Goal: Task Accomplishment & Management: Manage account settings

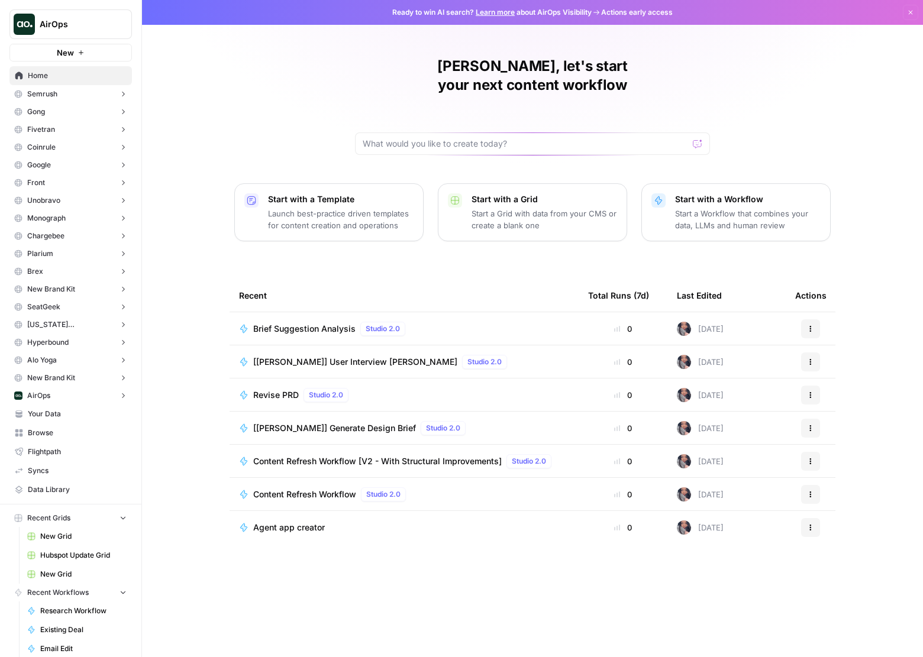
click at [50, 104] on button "Gong" at bounding box center [70, 112] width 122 height 18
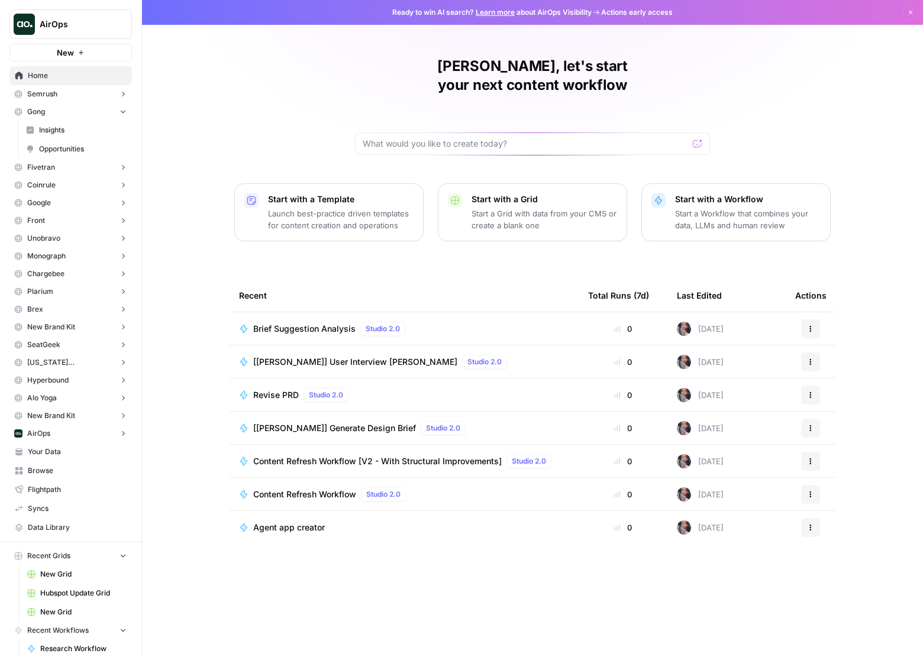
click at [50, 92] on span "Semrush" at bounding box center [42, 94] width 30 height 11
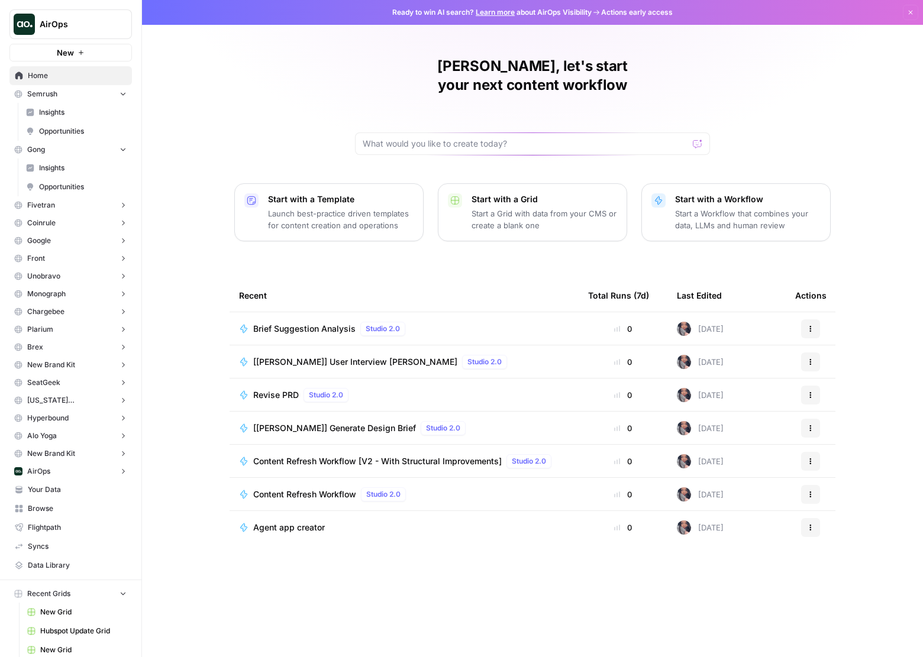
click at [50, 95] on span "Semrush" at bounding box center [42, 94] width 30 height 11
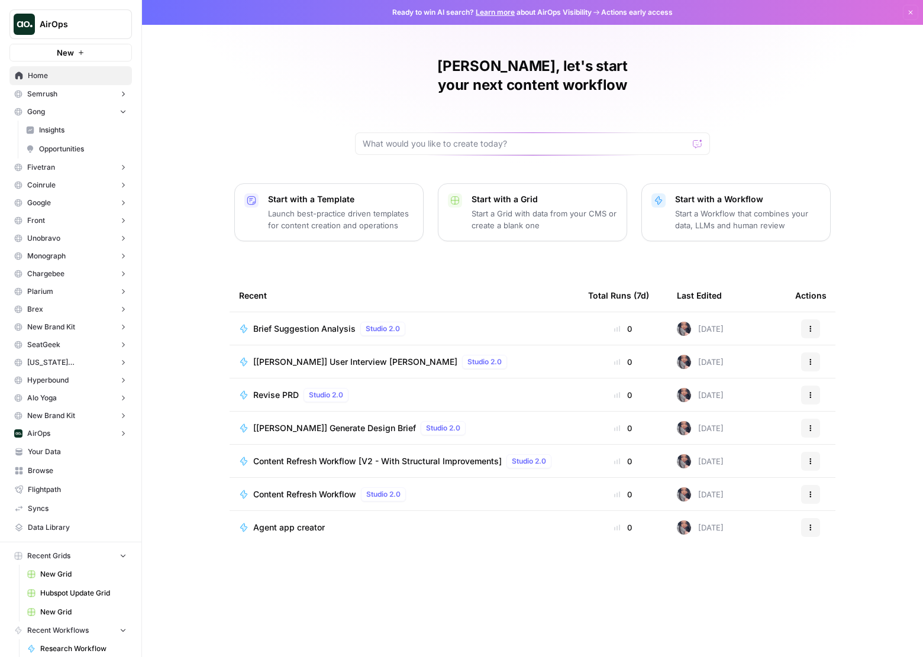
click at [56, 114] on button "Gong" at bounding box center [70, 112] width 122 height 18
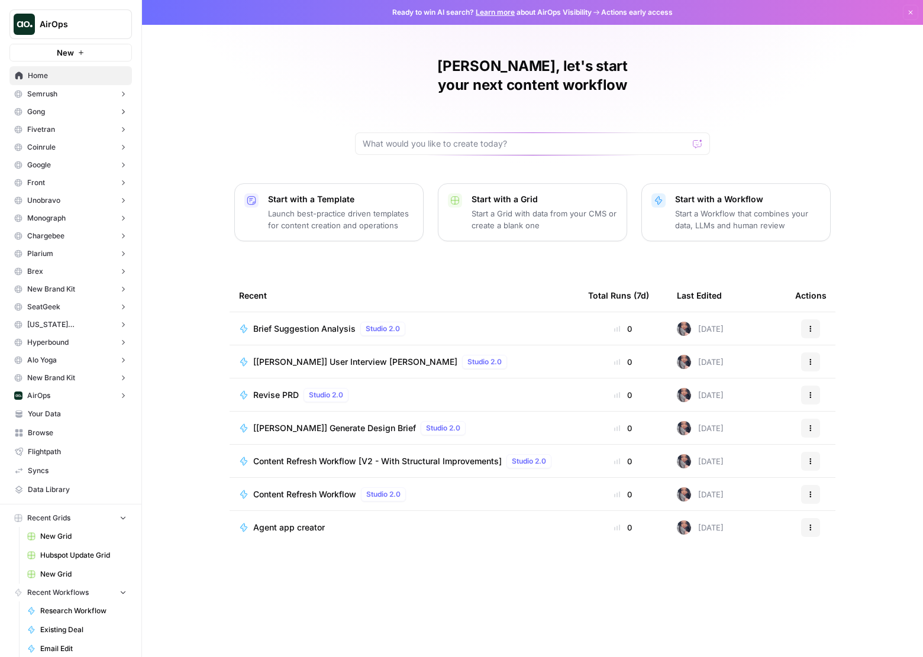
click at [62, 99] on button "Semrush" at bounding box center [70, 94] width 122 height 18
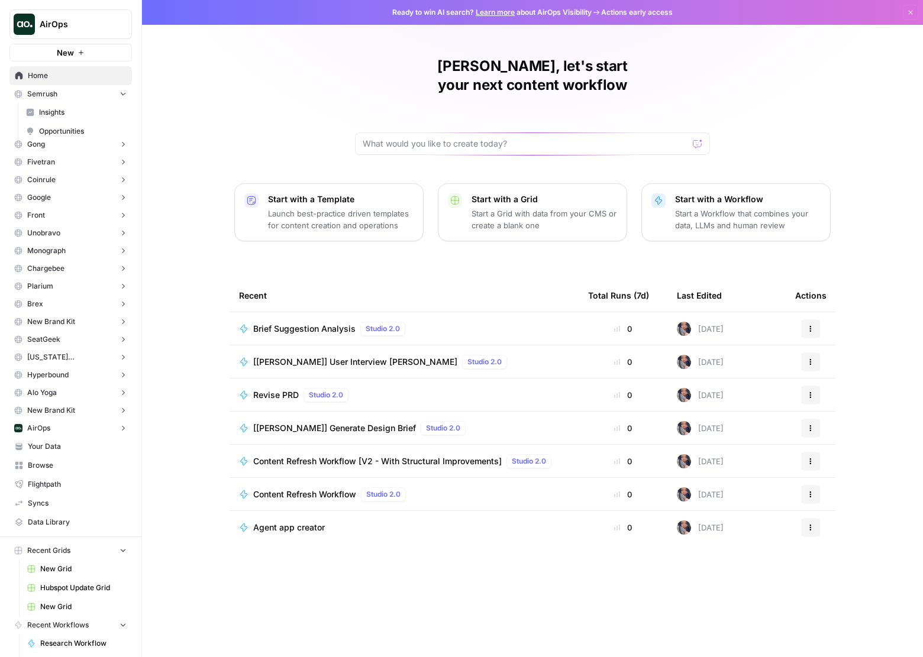
click at [63, 119] on link "Insights" at bounding box center [76, 112] width 111 height 19
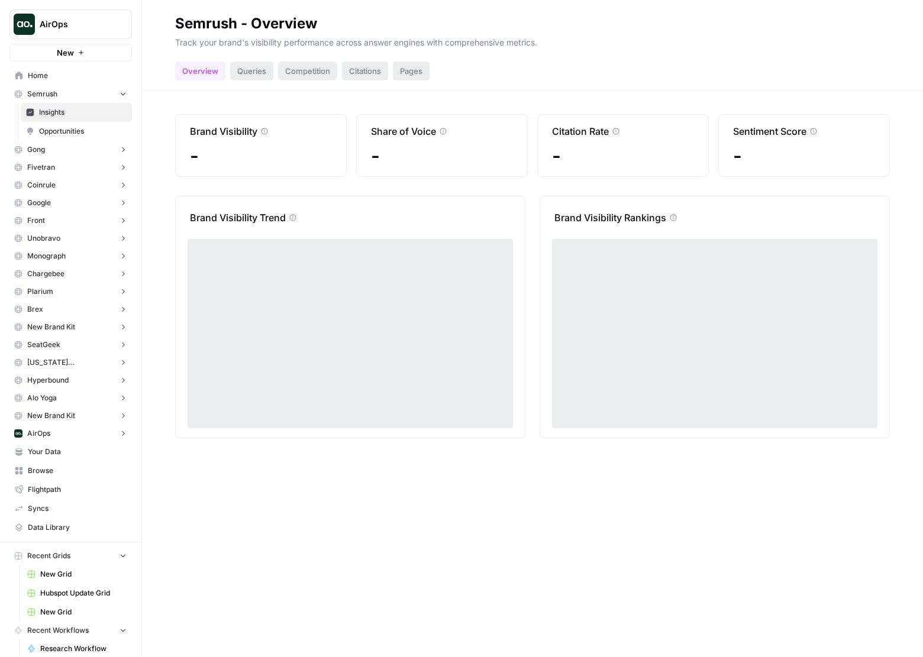
click at [62, 129] on span "Opportunities" at bounding box center [83, 131] width 88 height 11
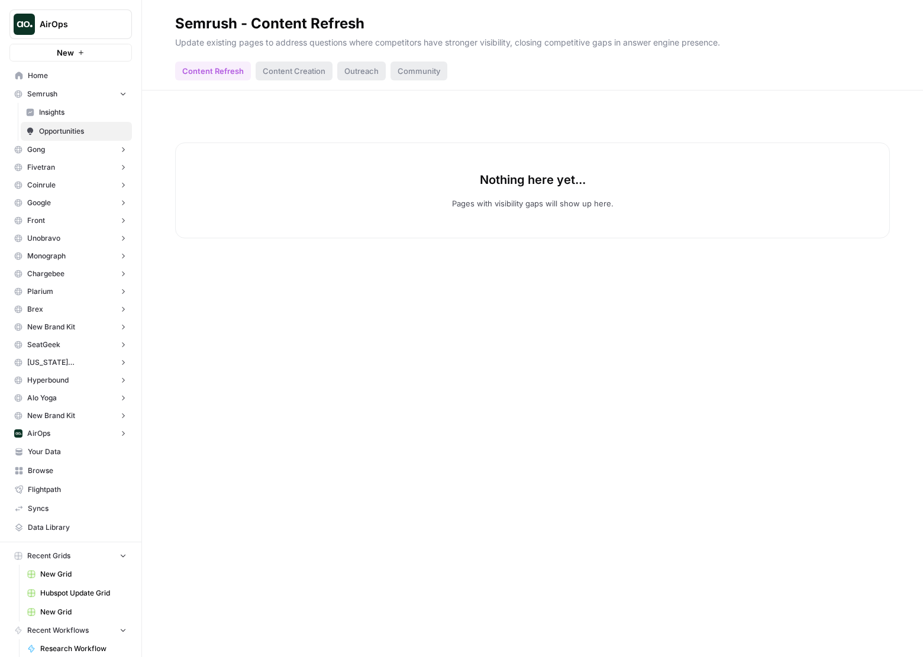
click at [300, 73] on div "Content Creation" at bounding box center [293, 71] width 77 height 19
click at [370, 75] on div "Outreach" at bounding box center [361, 71] width 48 height 19
click at [37, 126] on link "Opportunities" at bounding box center [76, 131] width 111 height 19
click at [62, 115] on span "Insights" at bounding box center [83, 112] width 88 height 11
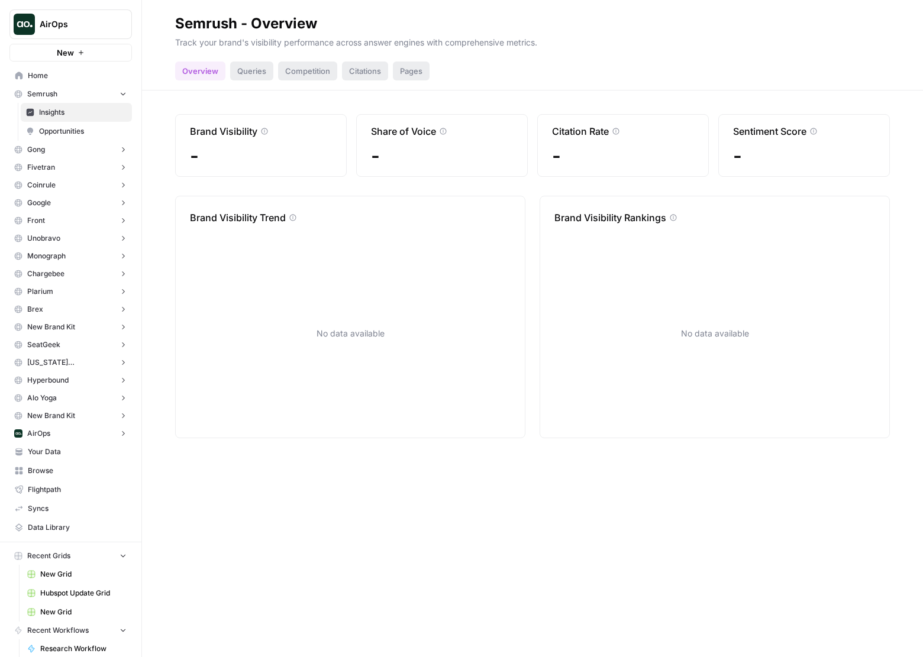
click at [278, 72] on div "Competition" at bounding box center [307, 71] width 59 height 19
click at [72, 279] on button "Chargebee" at bounding box center [70, 274] width 122 height 18
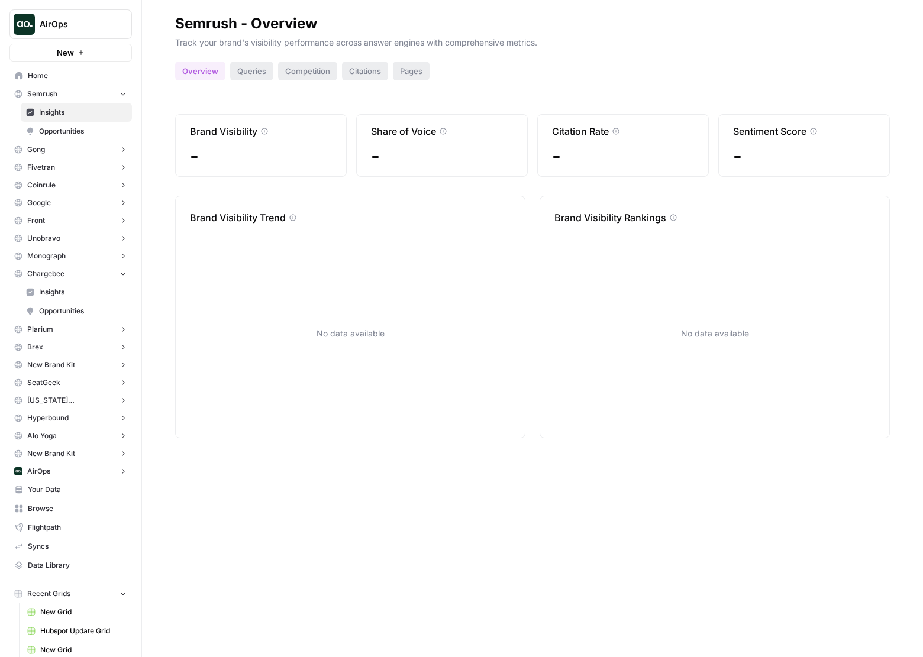
click at [72, 238] on button "Unobravo" at bounding box center [70, 238] width 122 height 18
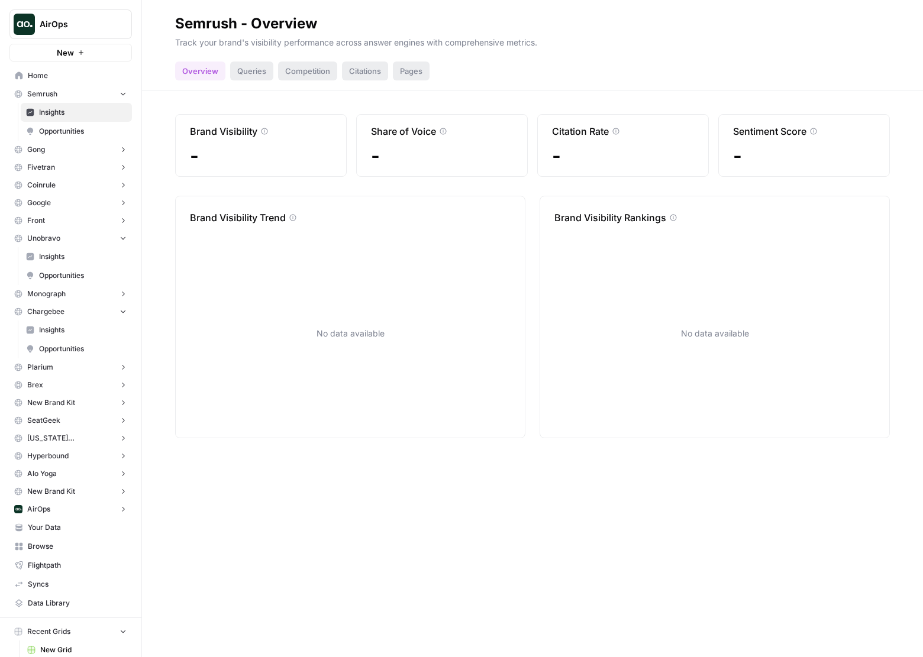
click at [62, 180] on button "Coinrule" at bounding box center [70, 185] width 122 height 18
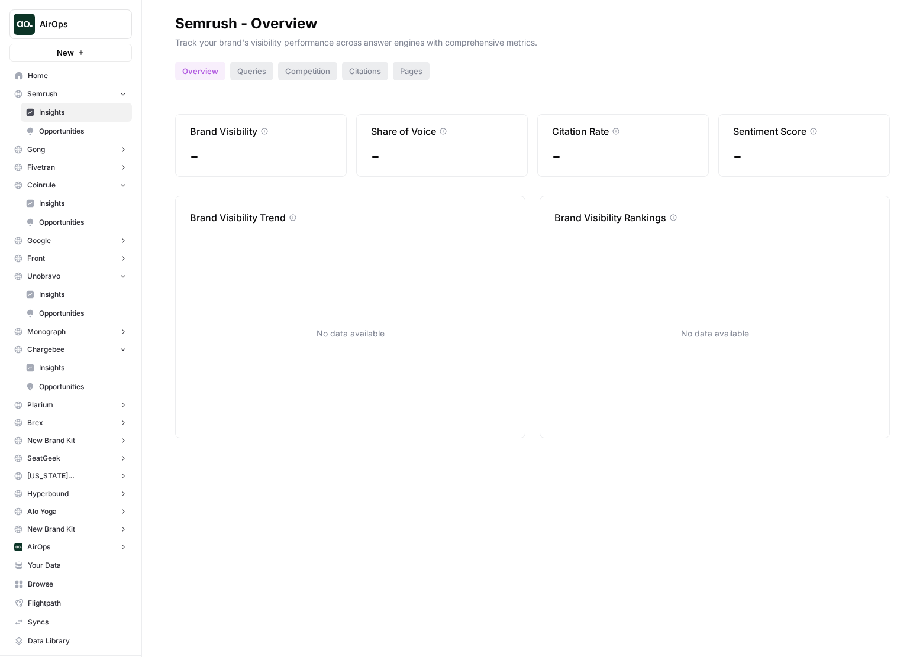
click at [83, 20] on span "AirOps" at bounding box center [76, 24] width 72 height 12
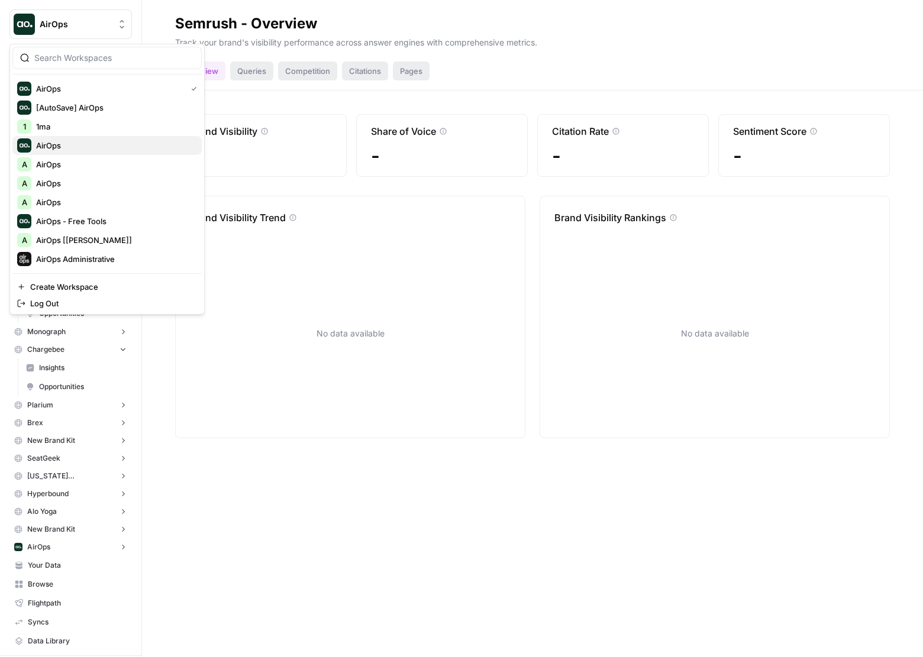
click at [84, 147] on span "AirOps" at bounding box center [114, 146] width 156 height 12
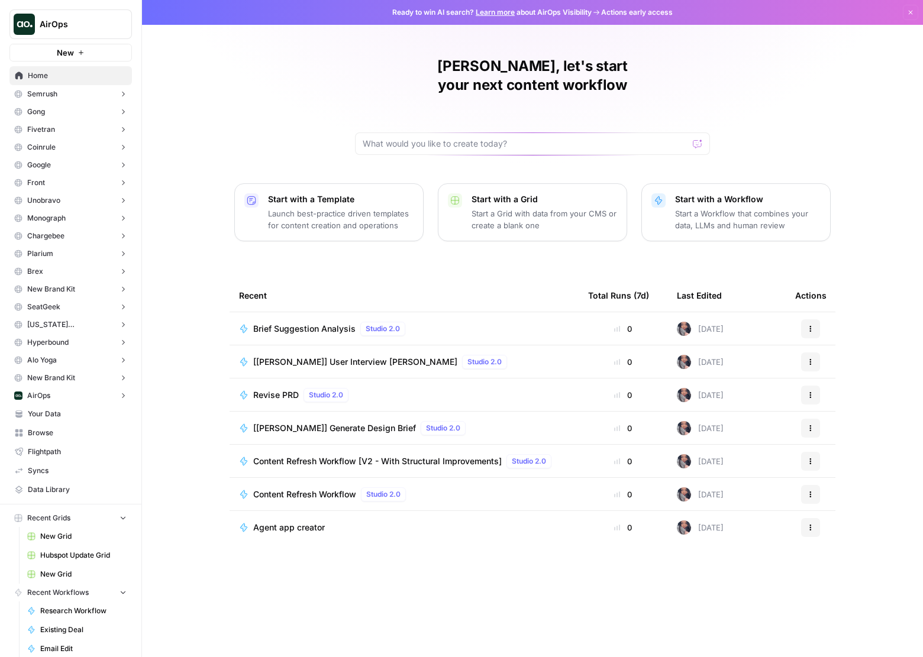
click at [84, 94] on button "Semrush" at bounding box center [70, 94] width 122 height 18
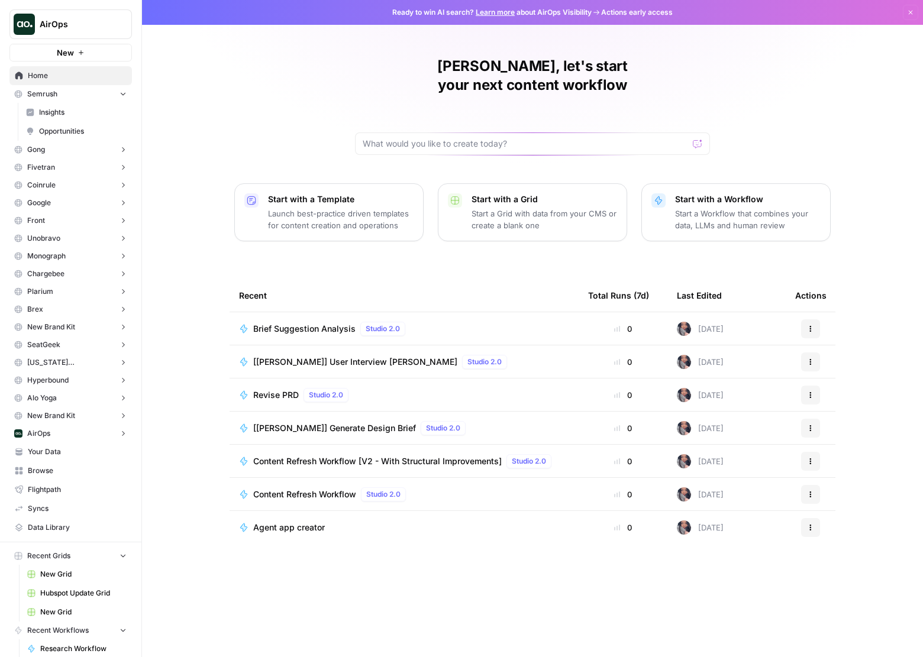
click at [79, 360] on span "[US_STATE][GEOGRAPHIC_DATA]" at bounding box center [70, 362] width 87 height 11
click at [88, 290] on button "Plarium" at bounding box center [70, 292] width 122 height 18
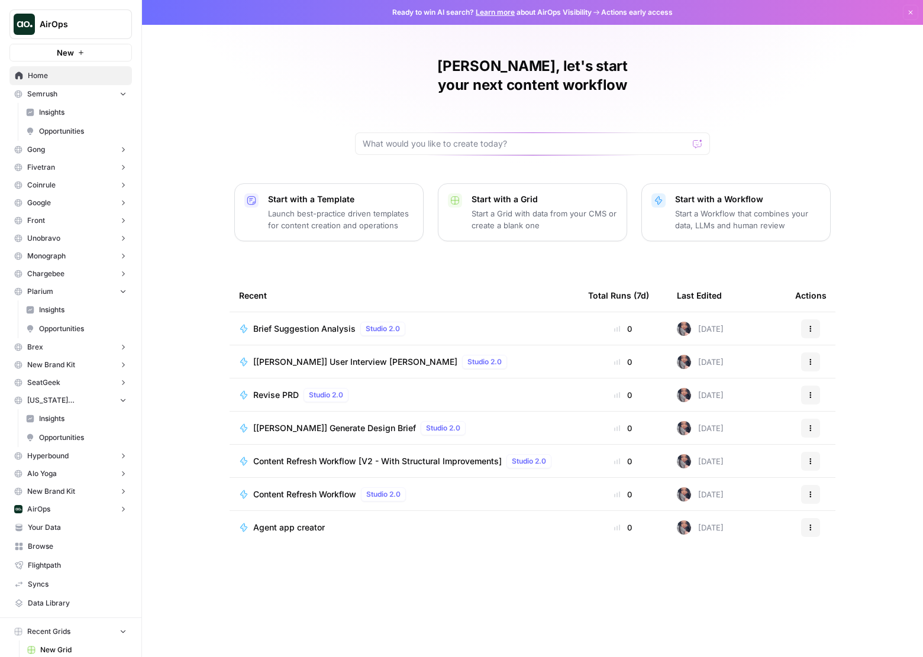
click at [108, 202] on button "Google" at bounding box center [70, 203] width 122 height 18
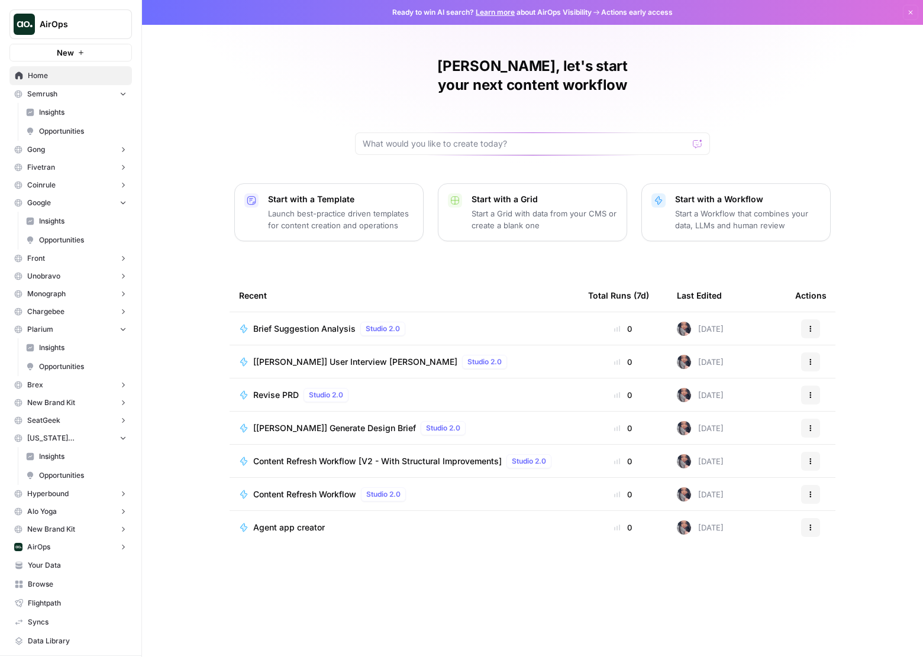
click at [82, 158] on button "Fivetran" at bounding box center [70, 167] width 122 height 18
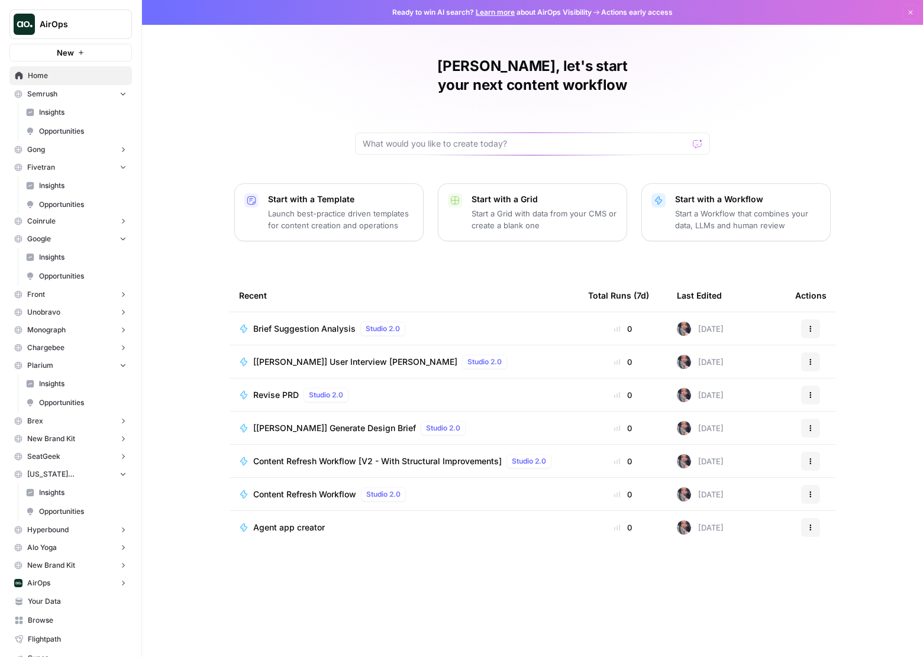
click at [76, 131] on span "Opportunities" at bounding box center [83, 131] width 88 height 11
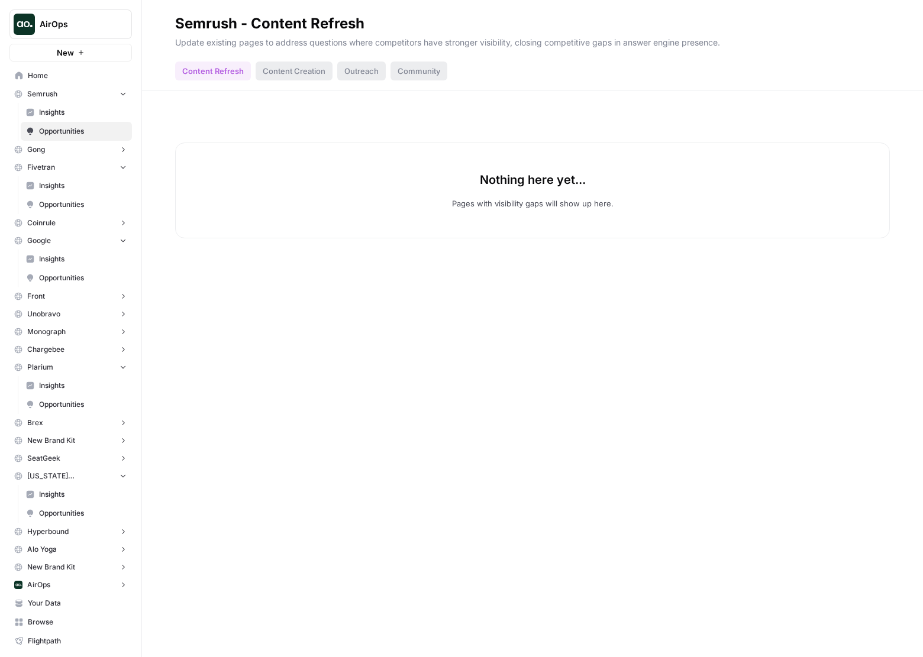
click at [78, 113] on span "Insights" at bounding box center [83, 112] width 88 height 11
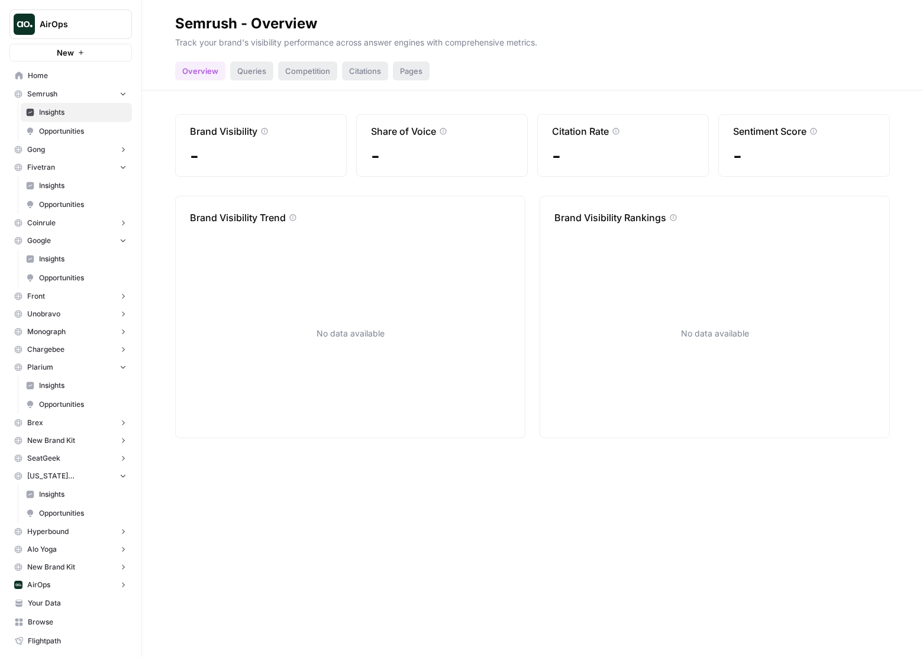
click at [98, 81] on link "Home" at bounding box center [70, 75] width 122 height 19
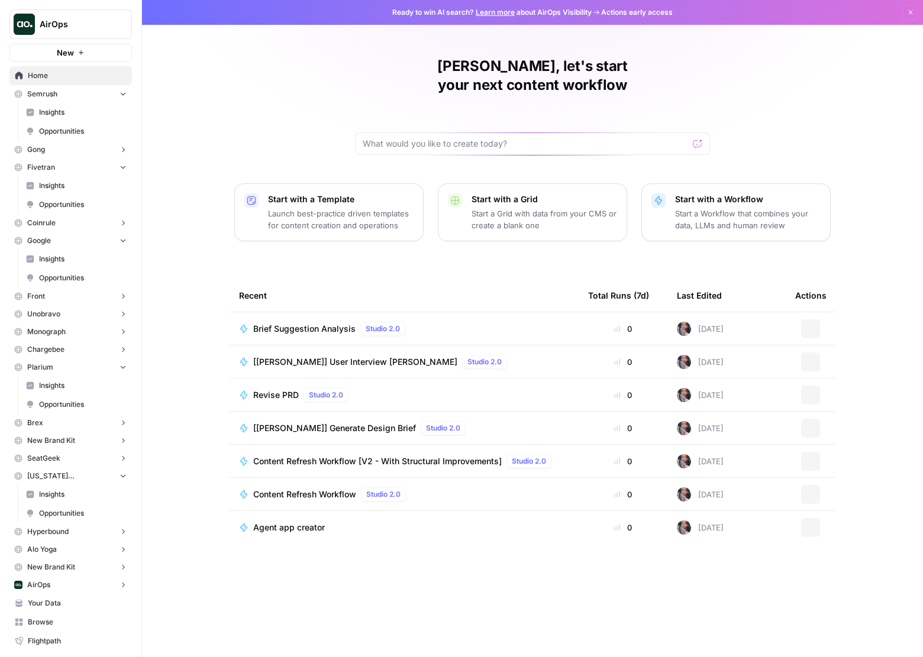
click at [97, 88] on button "Semrush" at bounding box center [70, 94] width 122 height 18
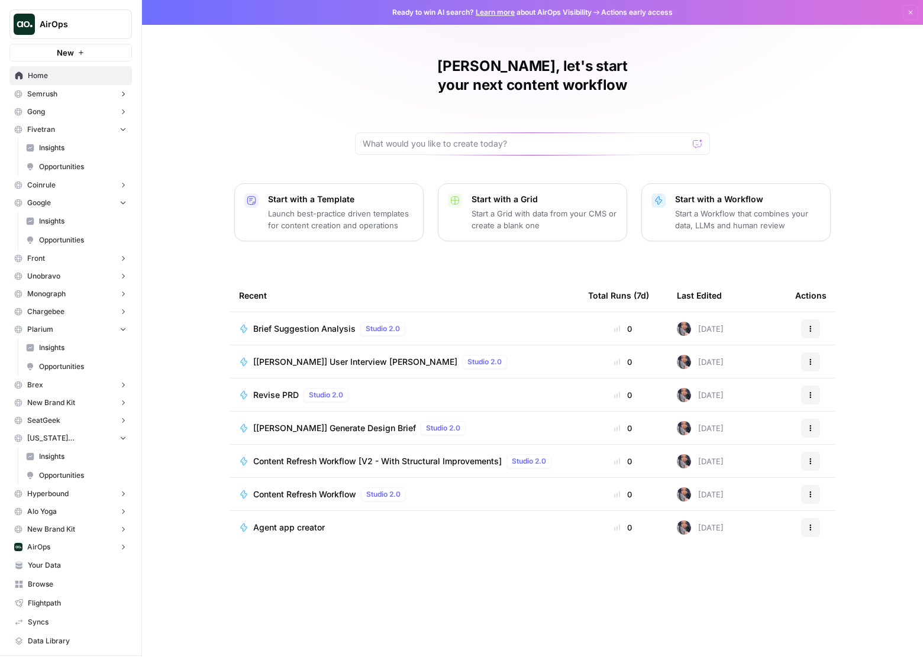
click at [96, 112] on button "Gong" at bounding box center [70, 112] width 122 height 18
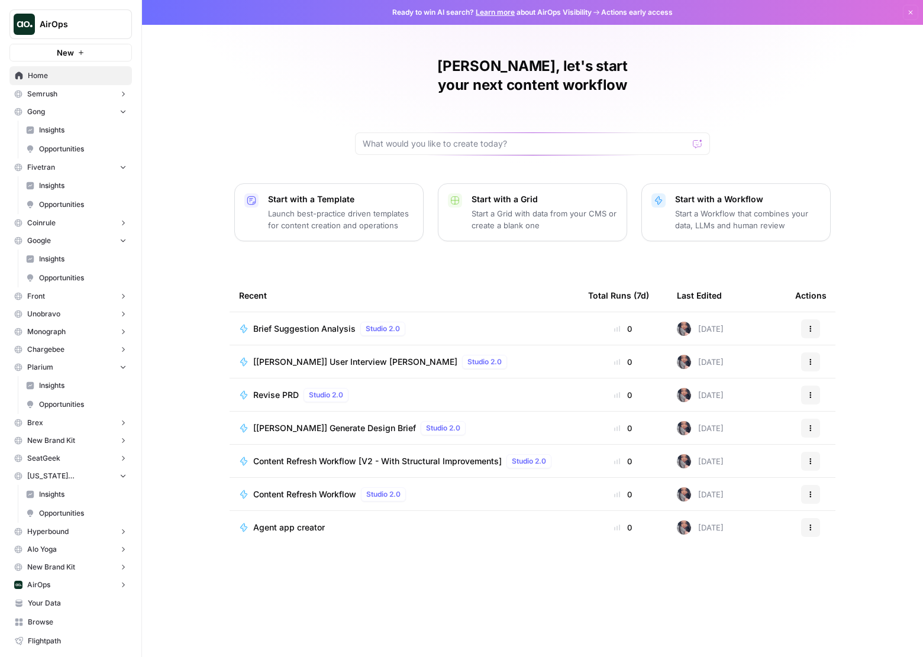
click at [98, 108] on button "Gong" at bounding box center [70, 112] width 122 height 18
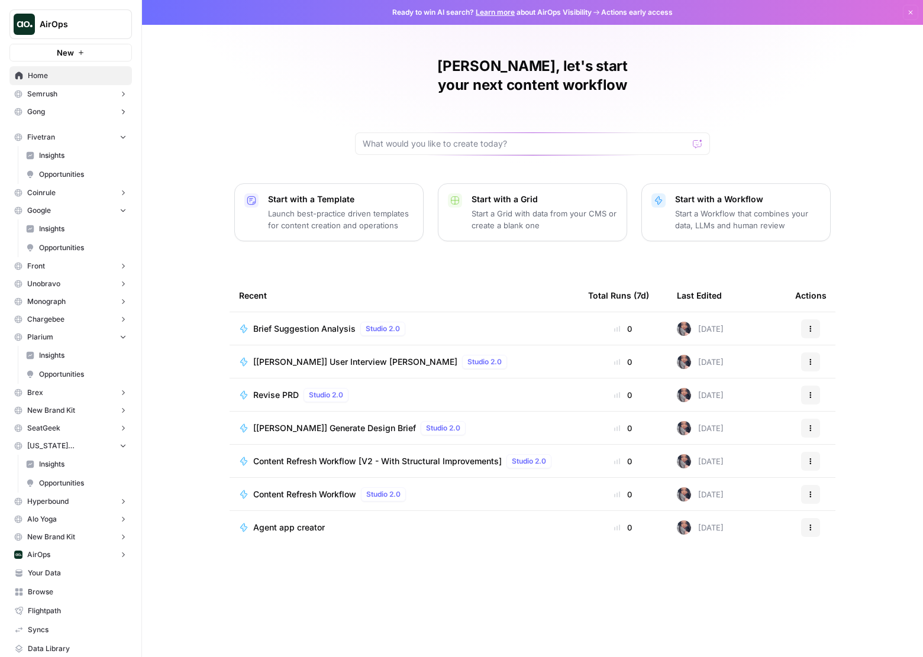
click at [101, 146] on link "Insights" at bounding box center [76, 155] width 111 height 19
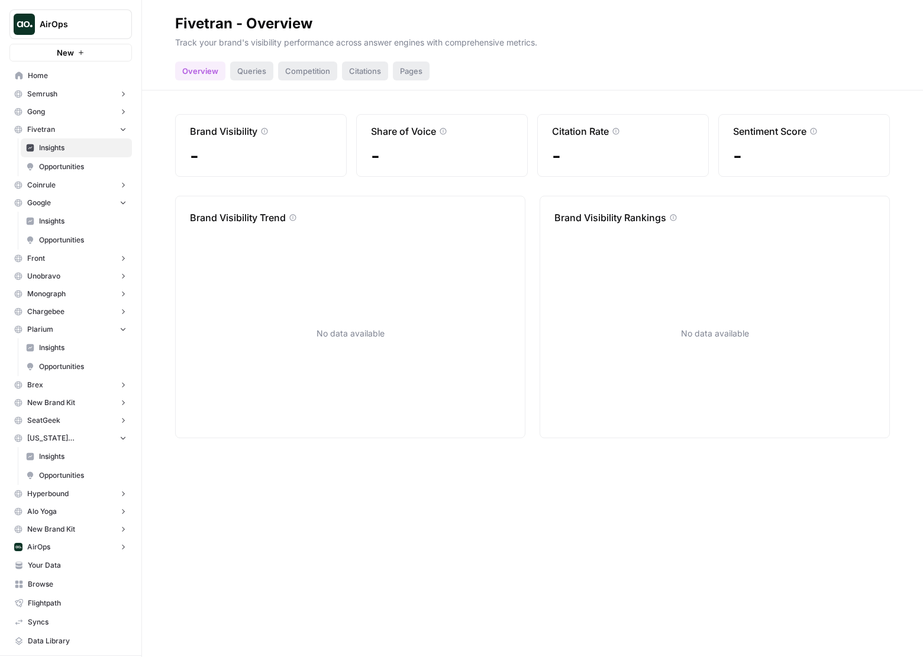
click at [103, 130] on button "Fivetran" at bounding box center [70, 130] width 122 height 18
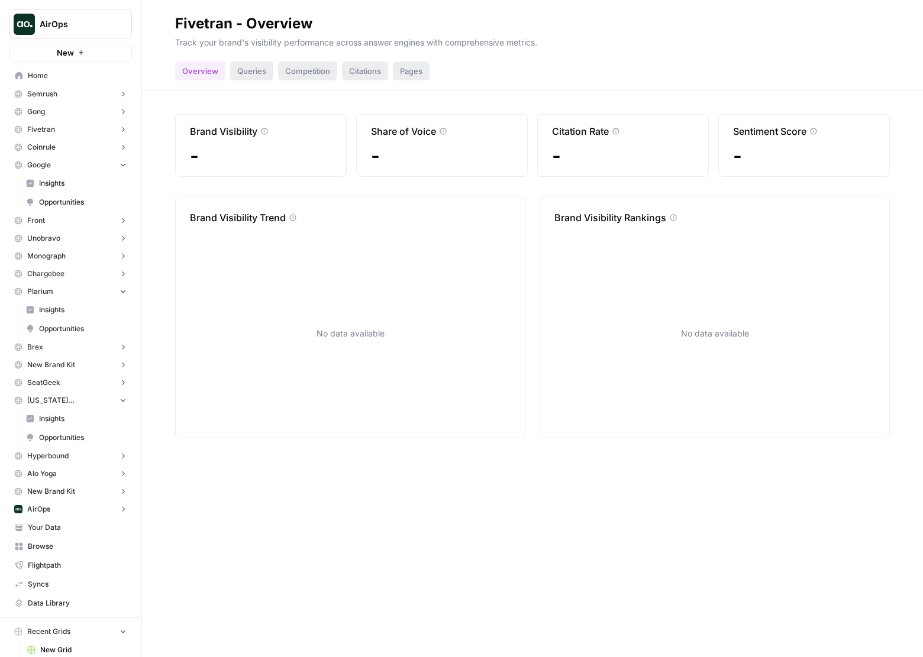
click at [96, 167] on button "Google" at bounding box center [70, 165] width 122 height 18
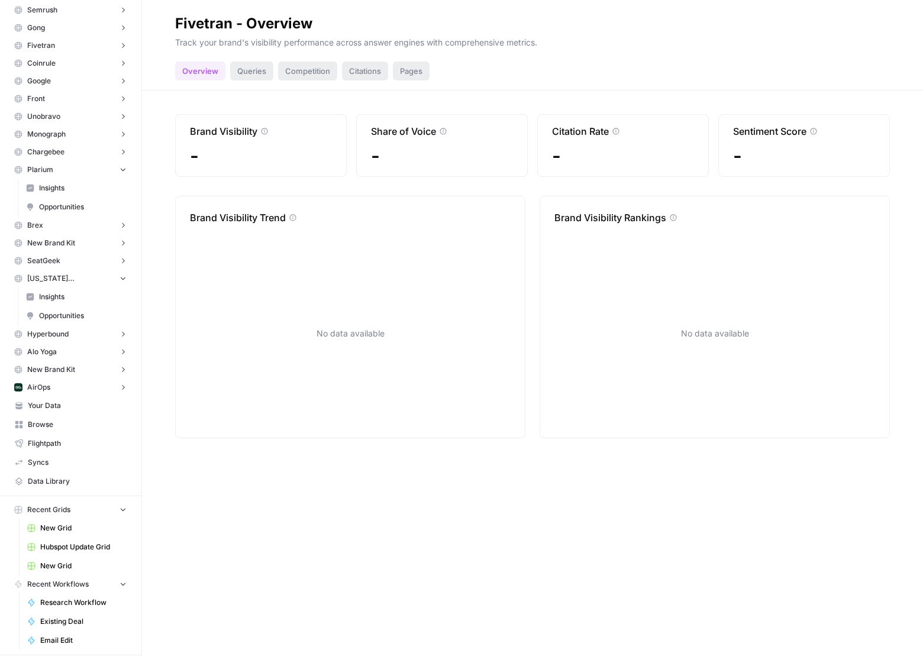
scroll to position [148, 0]
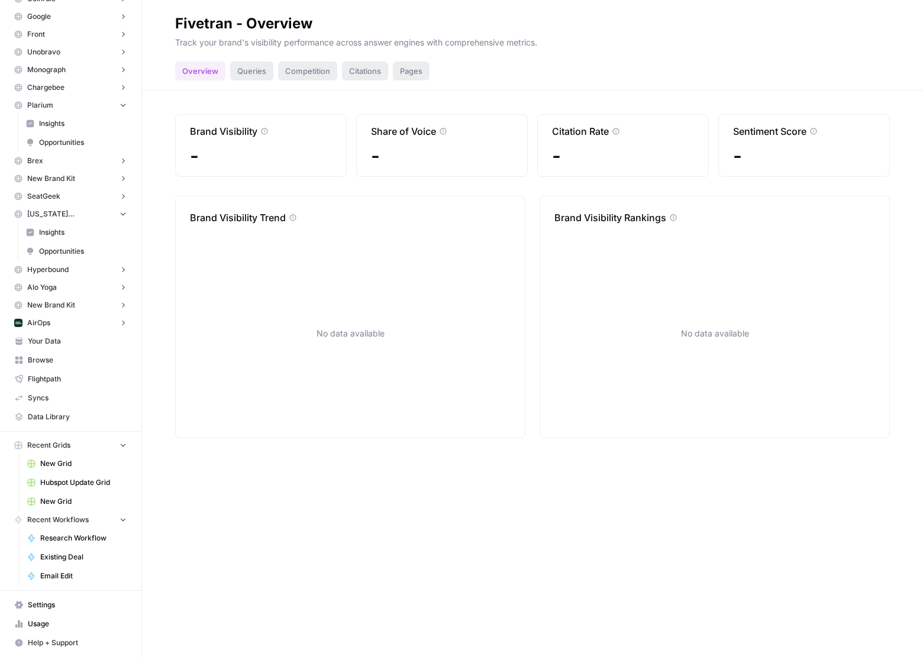
click at [64, 439] on button "Recent Grids" at bounding box center [70, 445] width 122 height 18
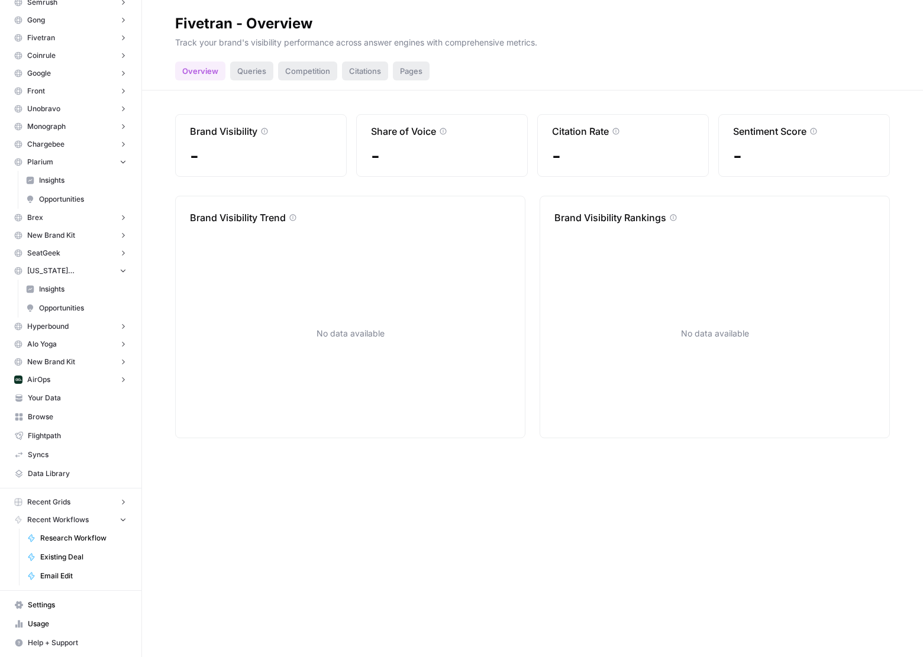
click at [51, 522] on span "Recent Workflows" at bounding box center [58, 519] width 62 height 11
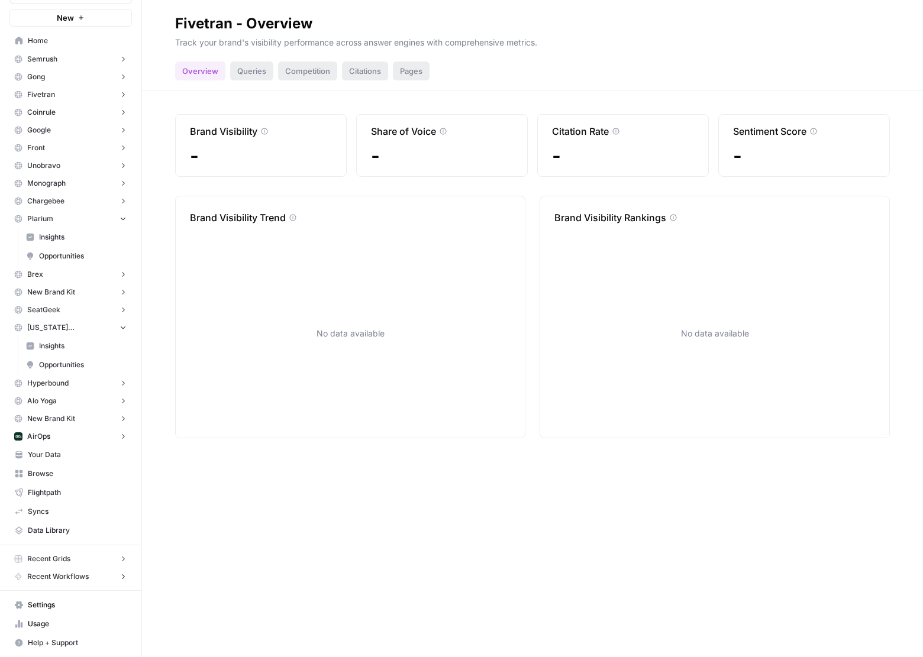
scroll to position [35, 0]
click at [64, 362] on span "Opportunities" at bounding box center [83, 365] width 88 height 11
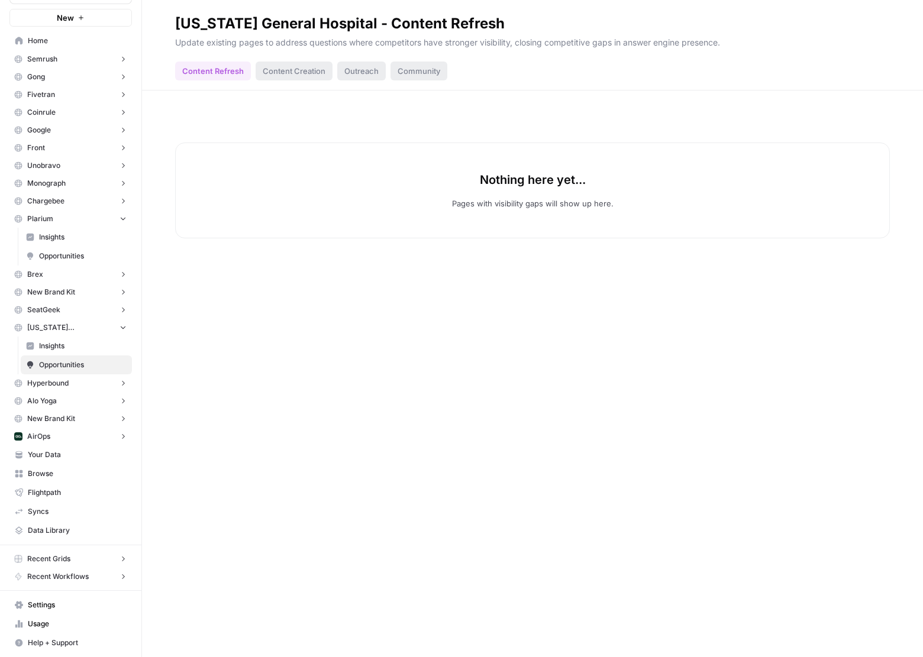
click at [64, 349] on span "Insights" at bounding box center [83, 346] width 88 height 11
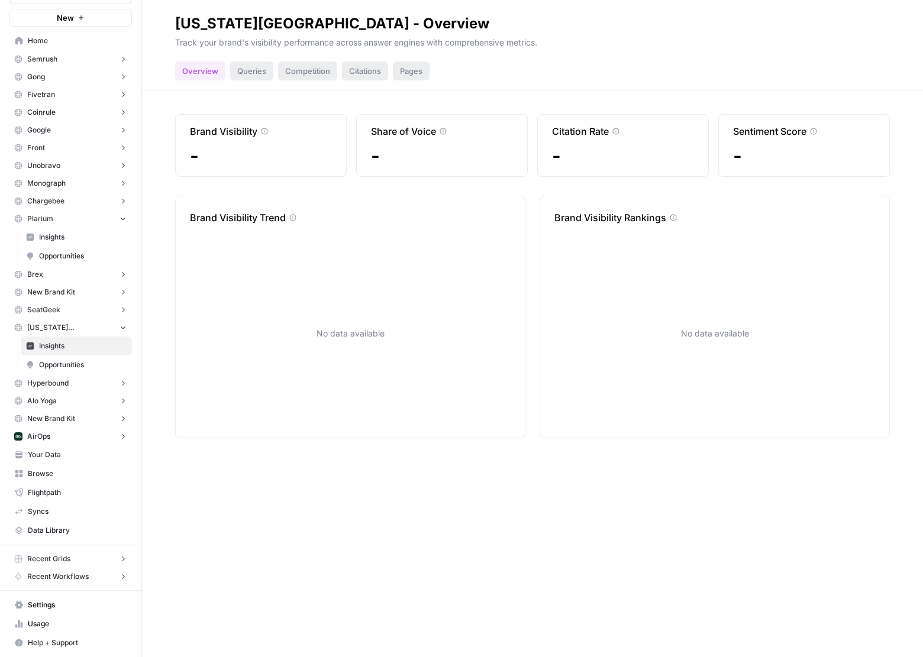
click at [64, 335] on button "[US_STATE][GEOGRAPHIC_DATA]" at bounding box center [70, 328] width 122 height 18
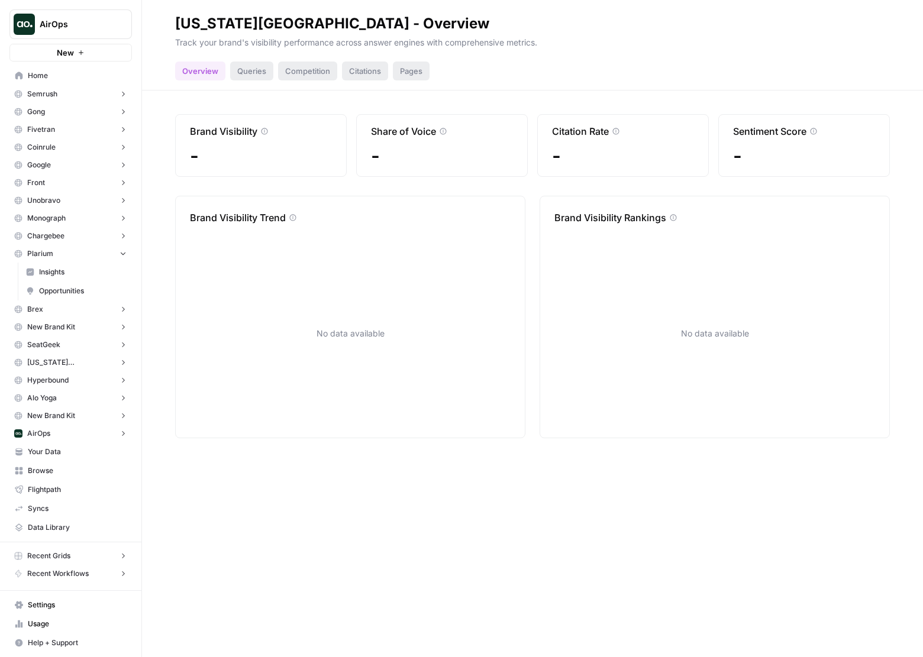
click at [63, 309] on button "Brex" at bounding box center [70, 309] width 122 height 18
click at [62, 329] on span "Insights" at bounding box center [83, 327] width 88 height 11
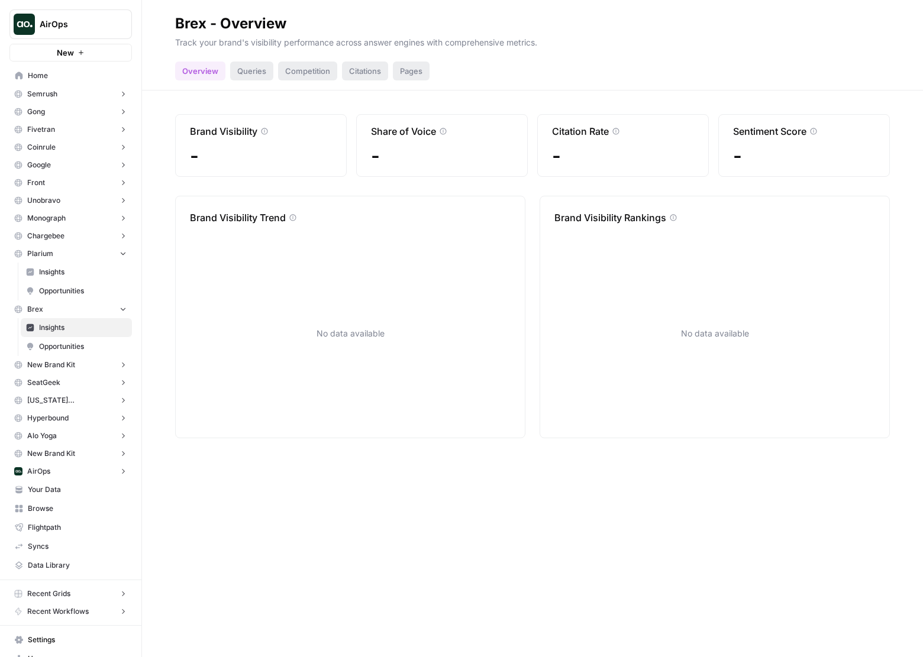
click at [63, 310] on button "Brex" at bounding box center [70, 309] width 122 height 18
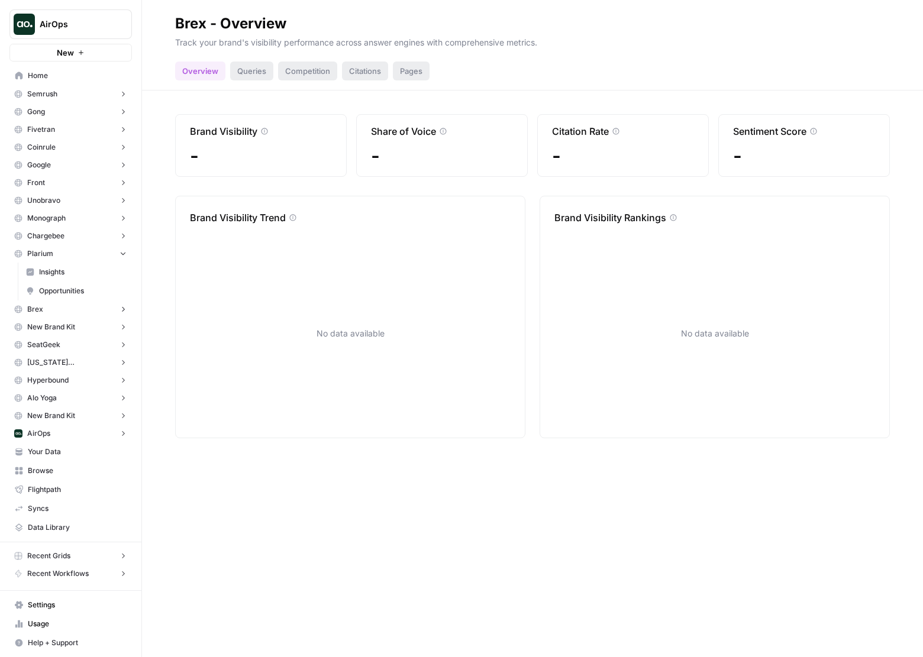
click at [66, 249] on button "Plarium" at bounding box center [70, 254] width 122 height 18
click at [59, 27] on span "AirOps" at bounding box center [76, 24] width 72 height 12
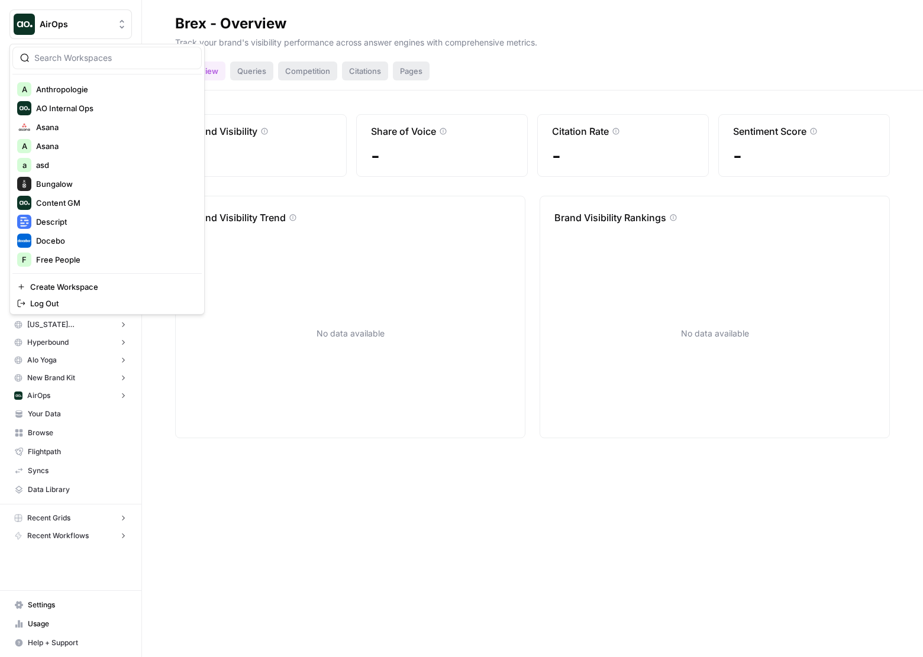
scroll to position [331, 0]
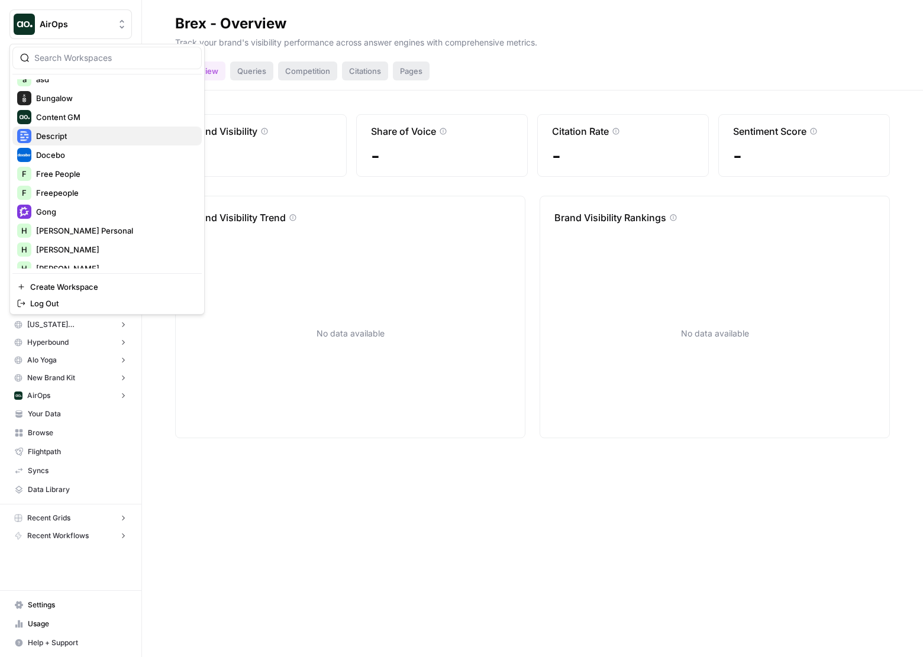
click at [92, 135] on span "Descript" at bounding box center [114, 136] width 156 height 12
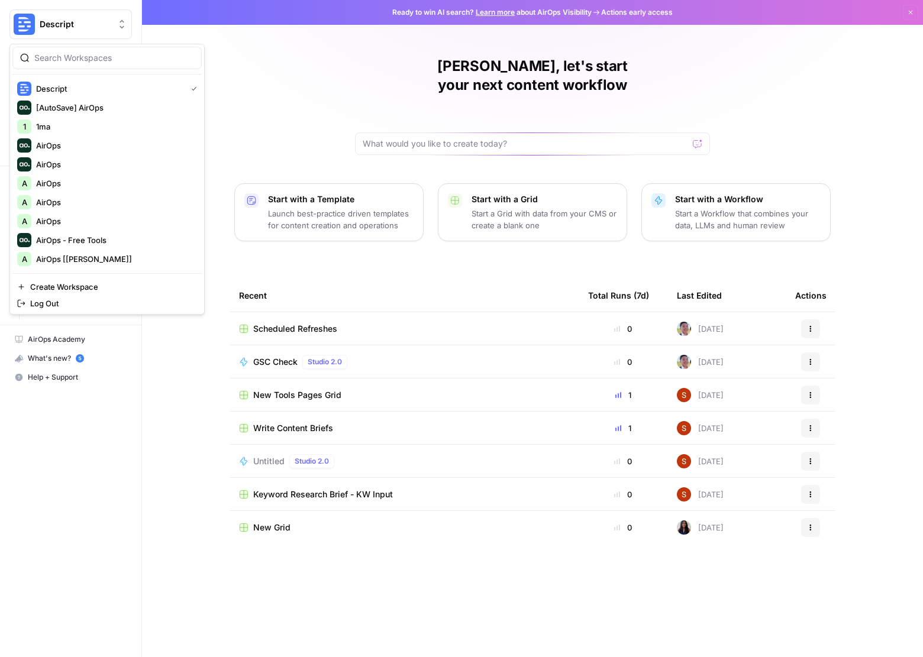
click at [69, 13] on button "Descript" at bounding box center [70, 24] width 122 height 30
click at [96, 143] on span "AirOps" at bounding box center [114, 146] width 156 height 12
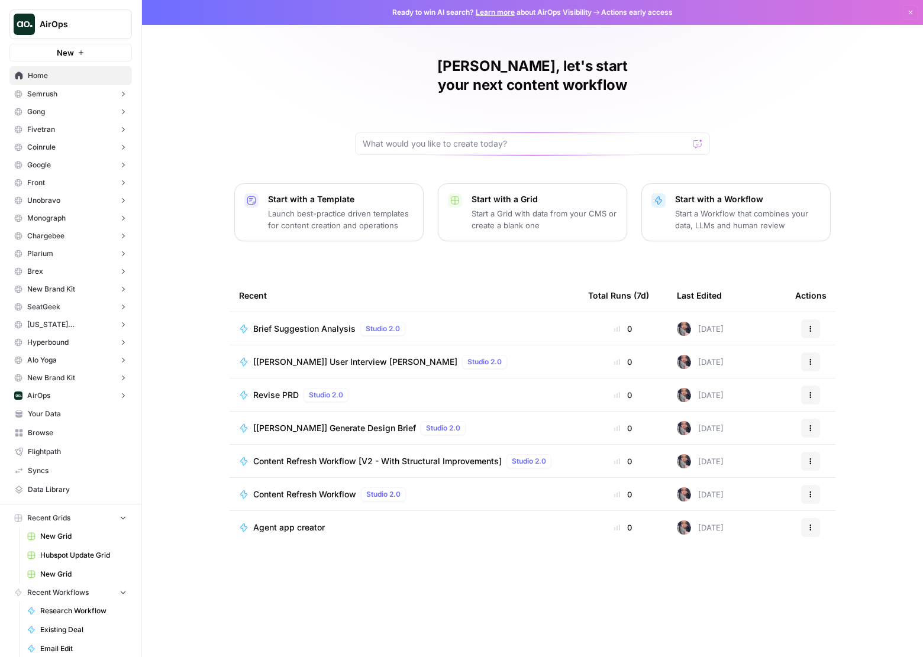
scroll to position [73, 0]
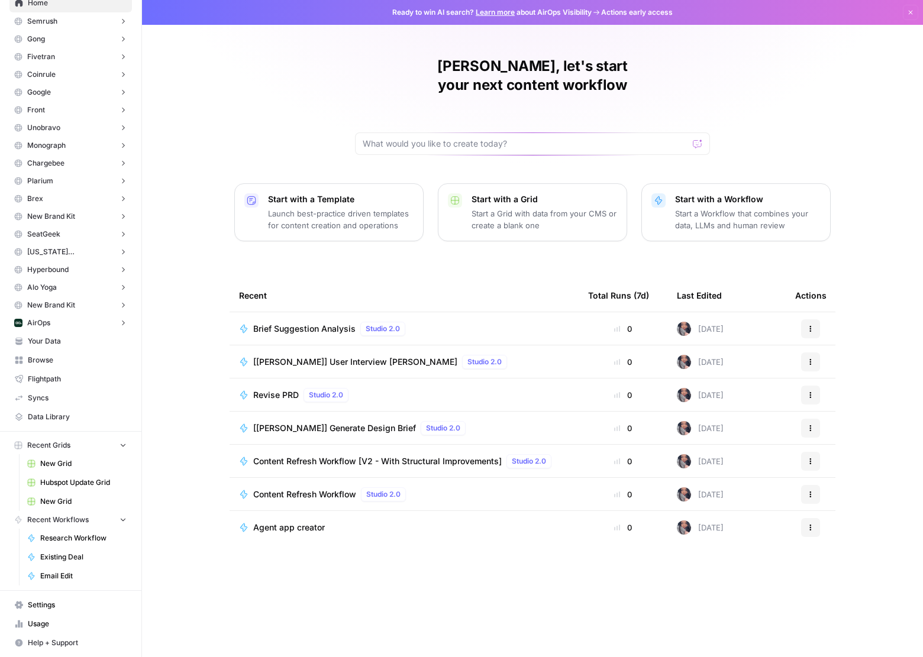
click at [85, 611] on link "Settings" at bounding box center [70, 605] width 122 height 19
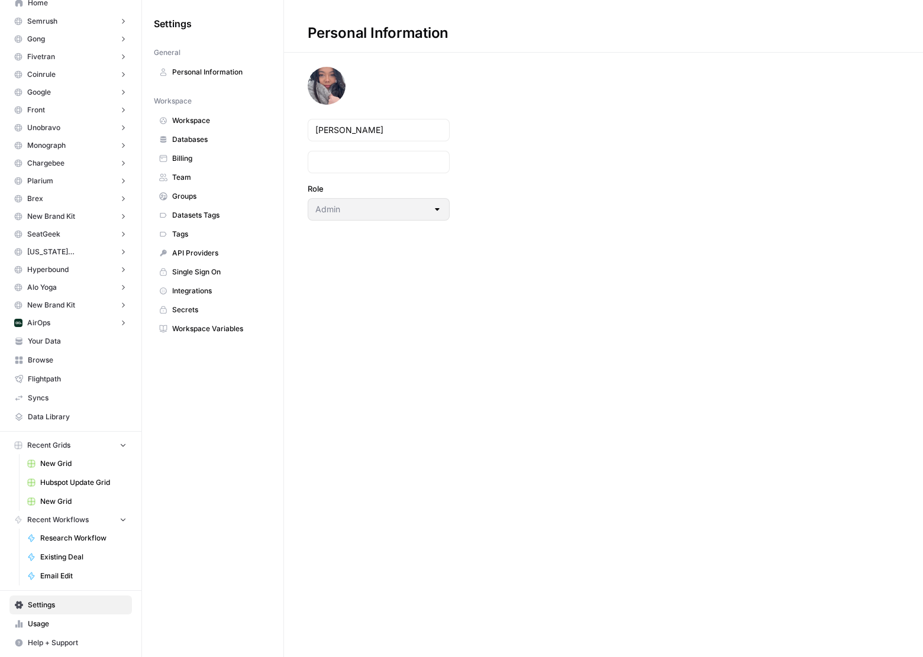
click at [76, 619] on span "Usage" at bounding box center [77, 624] width 99 height 11
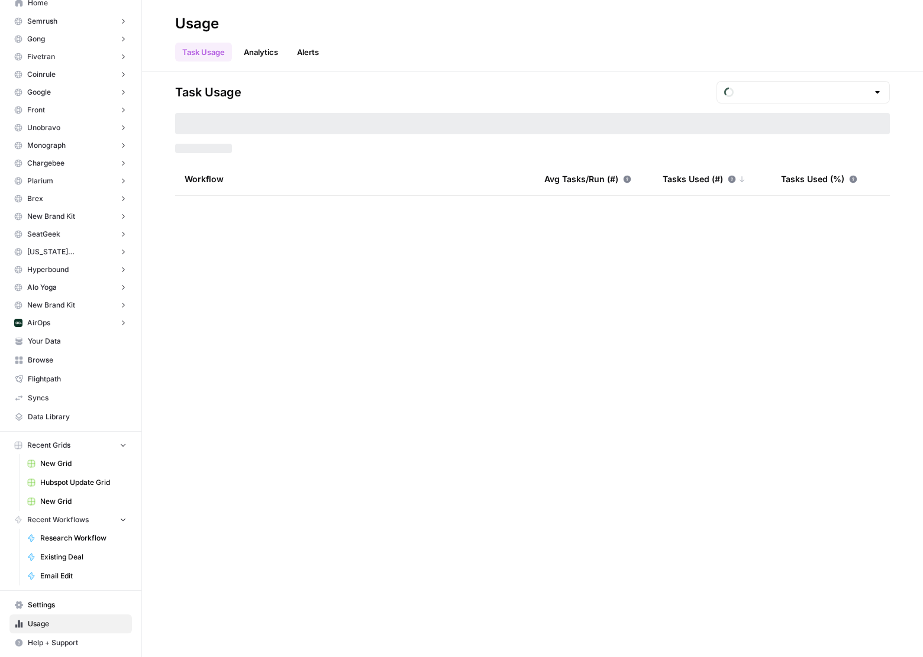
type input "August Tasks"
click at [78, 609] on span "Settings" at bounding box center [77, 605] width 99 height 11
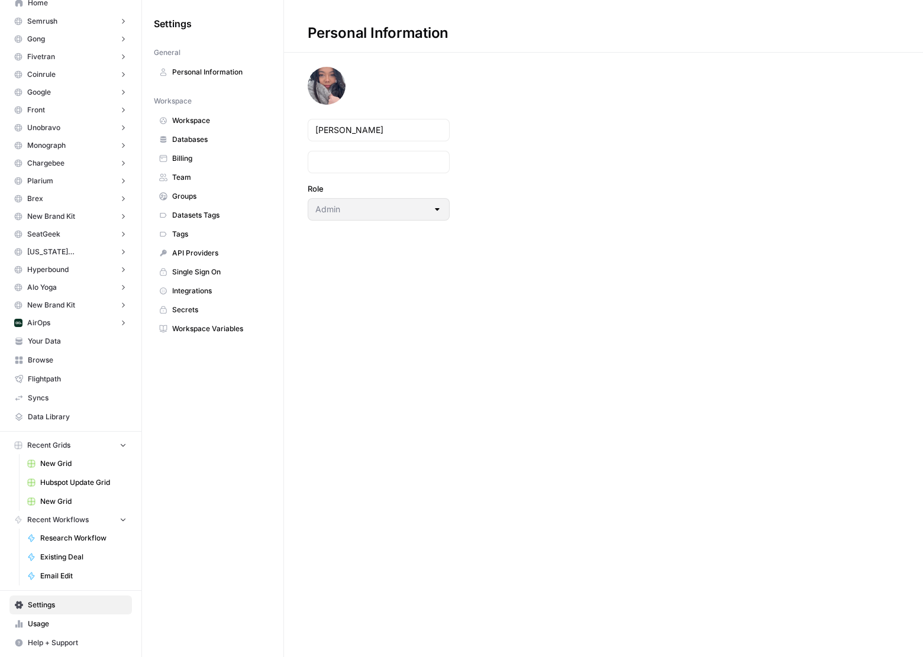
click at [79, 619] on span "Usage" at bounding box center [77, 624] width 99 height 11
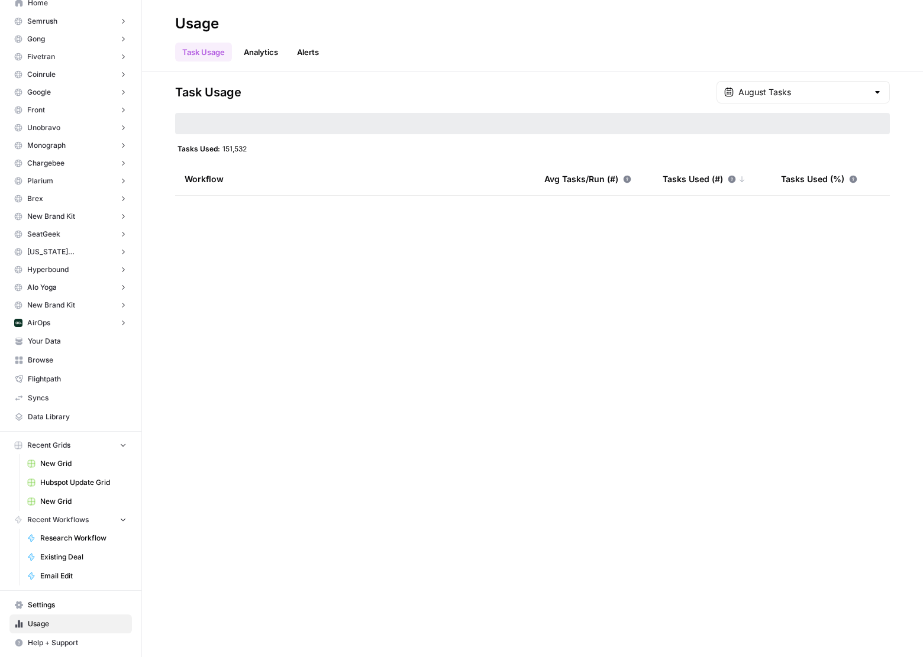
click at [80, 611] on link "Settings" at bounding box center [70, 605] width 122 height 19
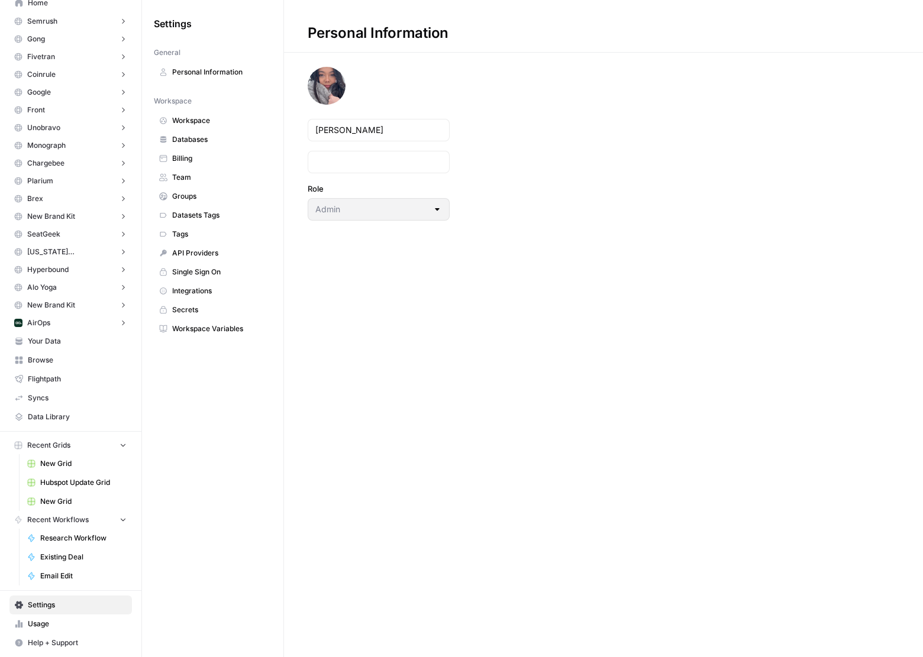
click at [66, 639] on span "Help + Support" at bounding box center [77, 642] width 99 height 11
click at [67, 627] on span "Usage" at bounding box center [77, 624] width 99 height 11
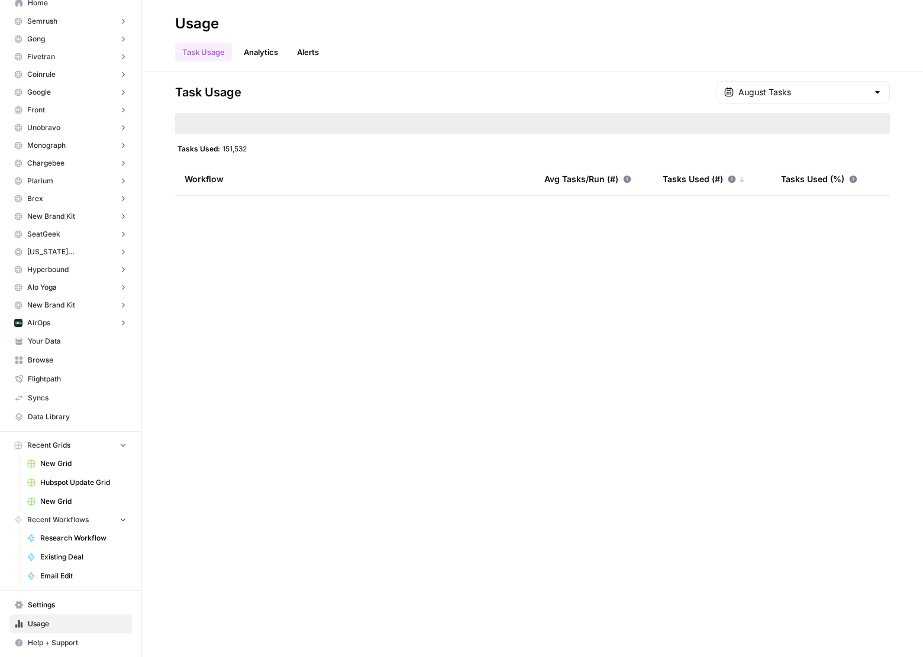
click at [271, 43] on link "Analytics" at bounding box center [261, 52] width 48 height 19
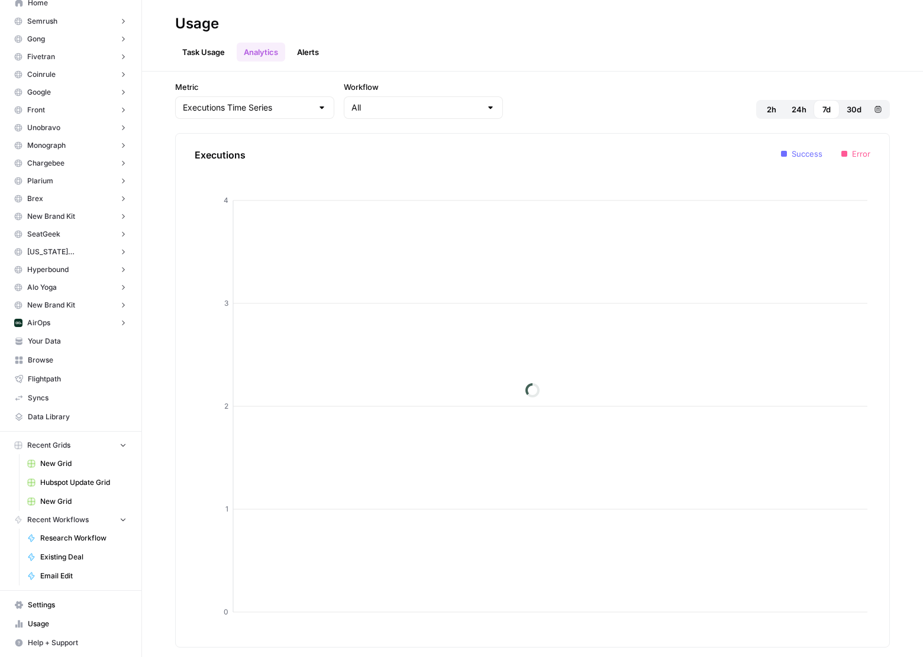
click at [300, 49] on link "Alerts" at bounding box center [308, 52] width 36 height 19
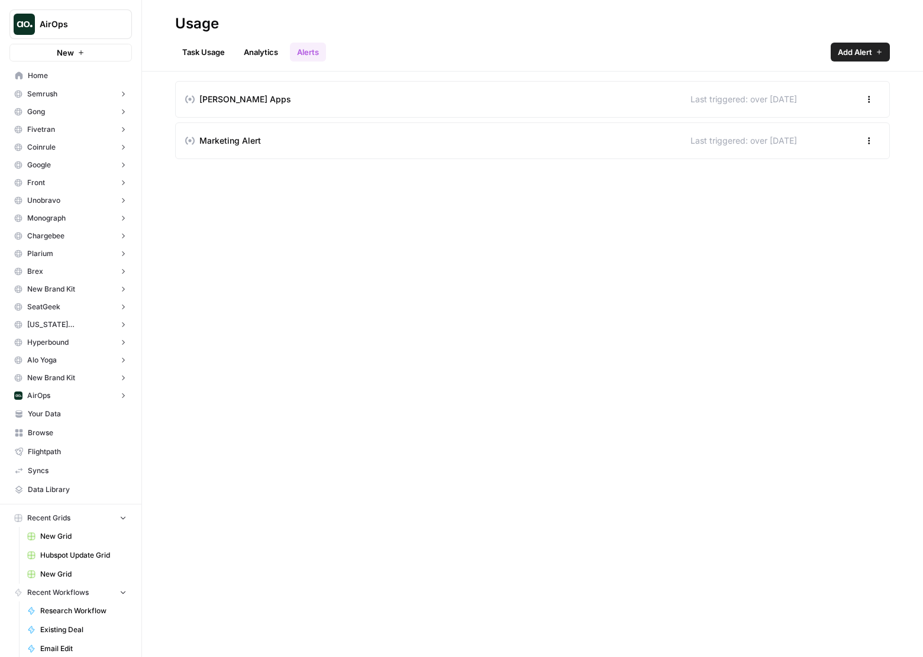
click at [88, 63] on nav "Home Semrush Insights Opportunities Gong Insights Opportunities Fivetran Insigh…" at bounding box center [70, 283] width 141 height 442
click at [86, 82] on link "Home" at bounding box center [70, 75] width 122 height 19
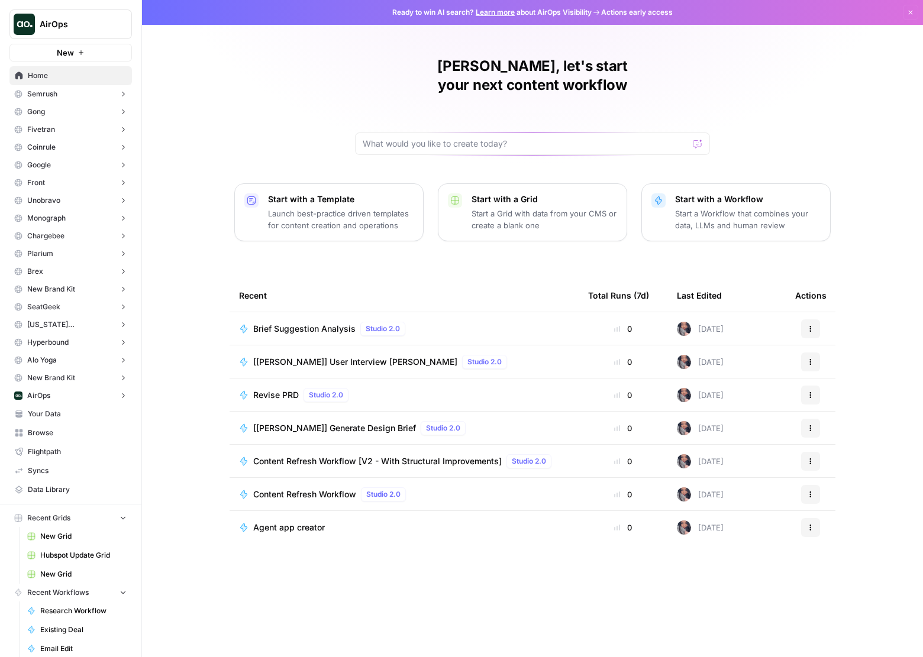
click at [77, 100] on button "Semrush" at bounding box center [70, 94] width 122 height 18
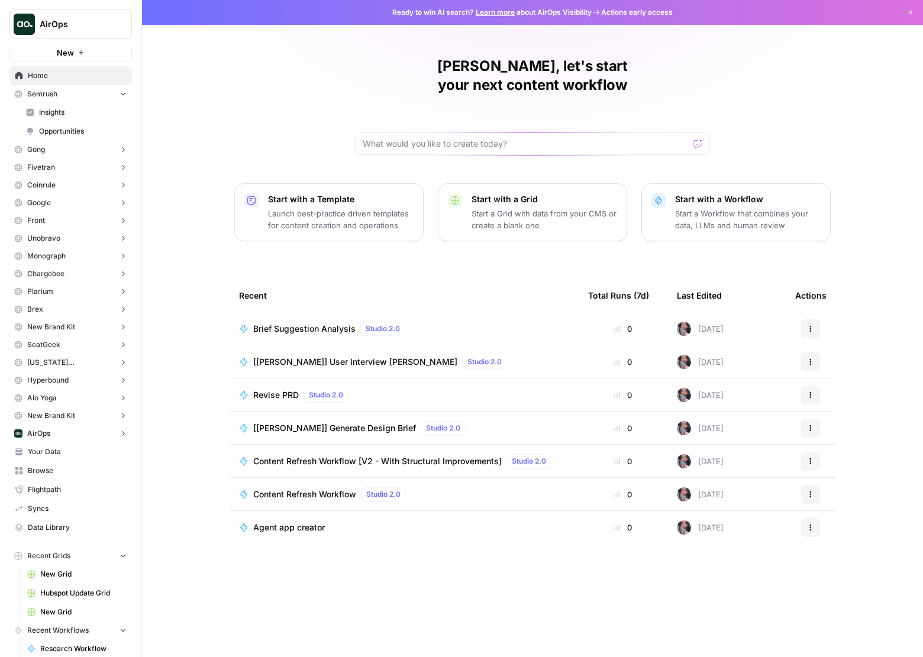
click at [74, 111] on span "Insights" at bounding box center [83, 112] width 88 height 11
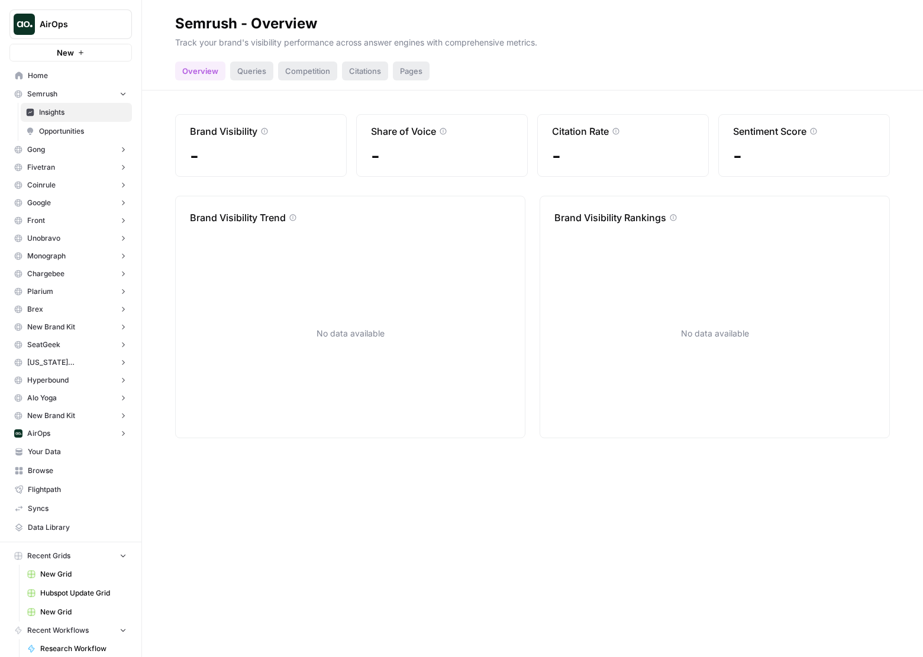
click at [68, 130] on span "Opportunities" at bounding box center [83, 131] width 88 height 11
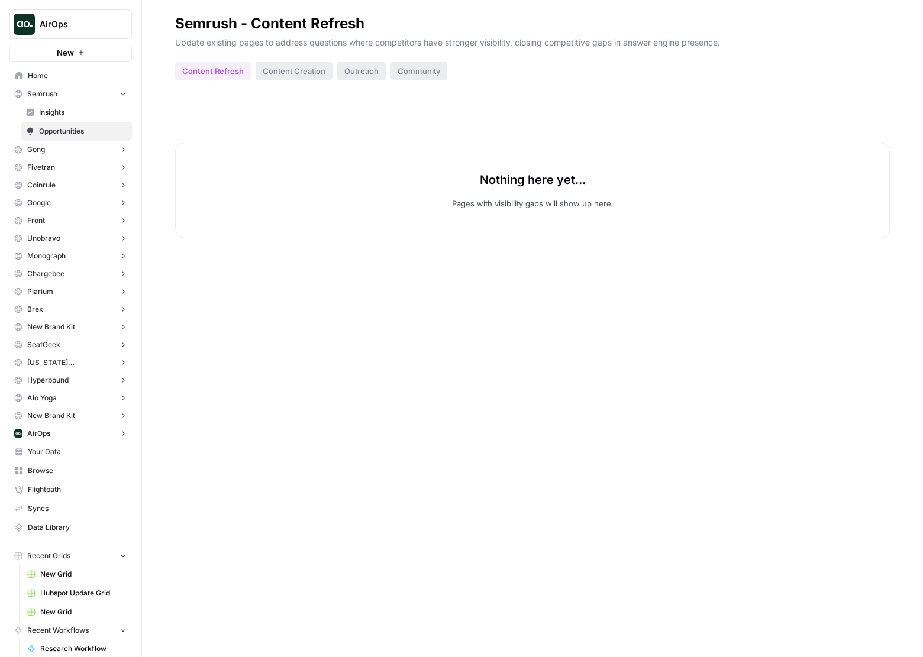
click at [75, 112] on span "Insights" at bounding box center [83, 112] width 88 height 11
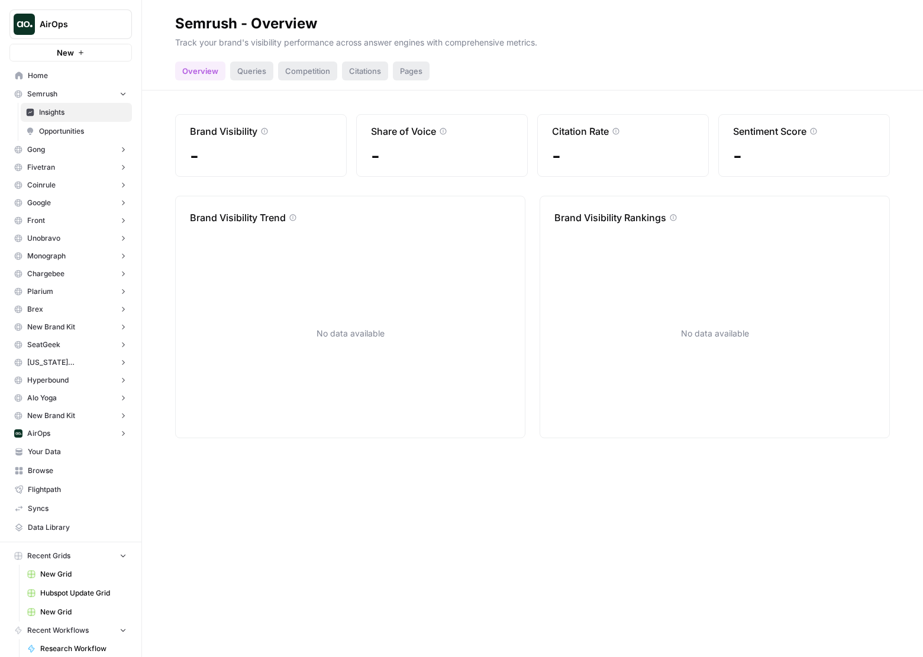
click at [67, 80] on span "Home" at bounding box center [77, 75] width 99 height 11
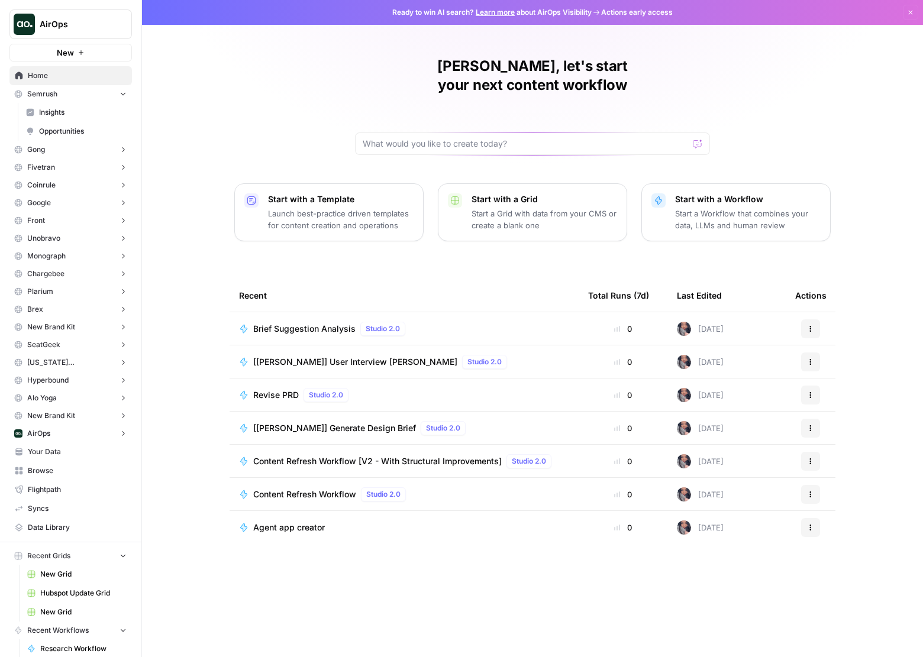
click at [77, 88] on button "Semrush" at bounding box center [70, 94] width 122 height 18
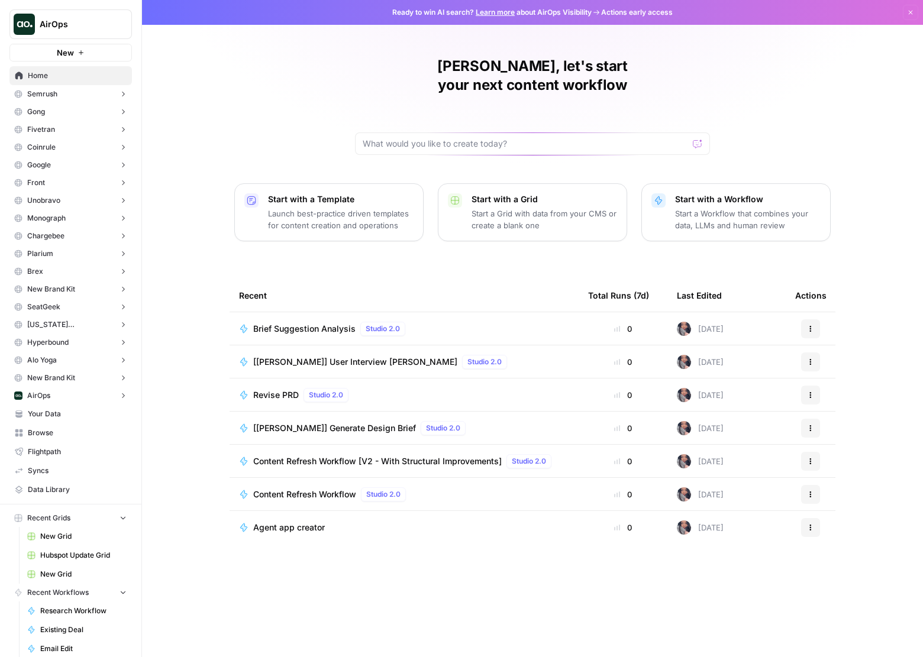
click at [74, 412] on span "Your Data" at bounding box center [77, 414] width 99 height 11
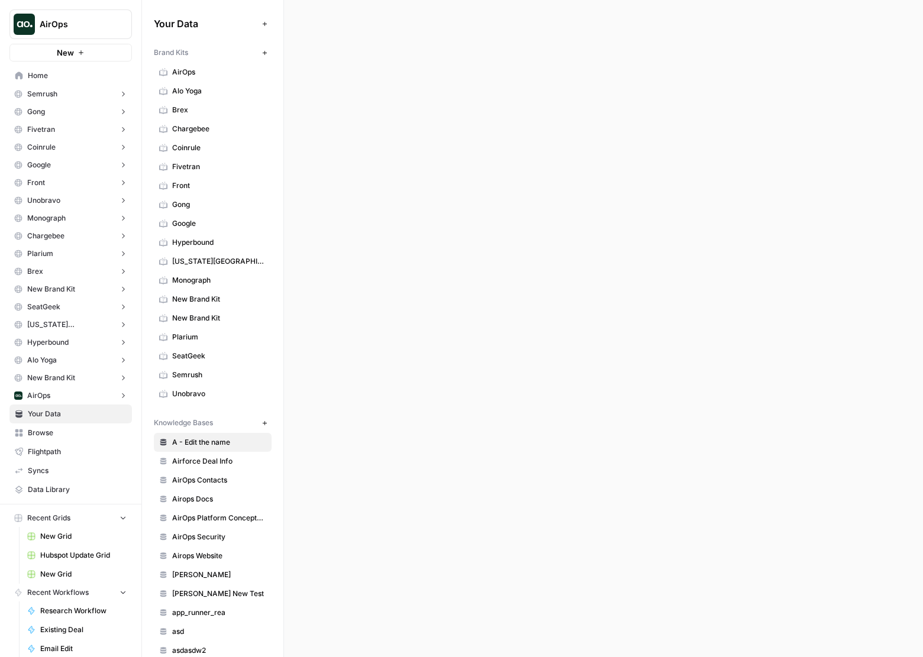
click at [70, 428] on span "Browse" at bounding box center [77, 433] width 99 height 11
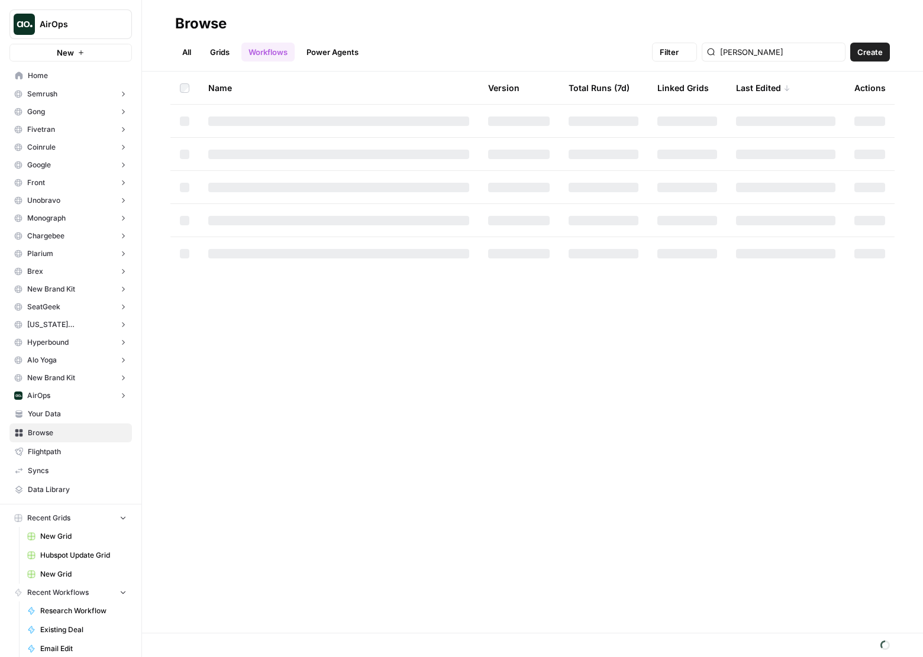
click at [70, 455] on span "Flightpath" at bounding box center [77, 451] width 99 height 11
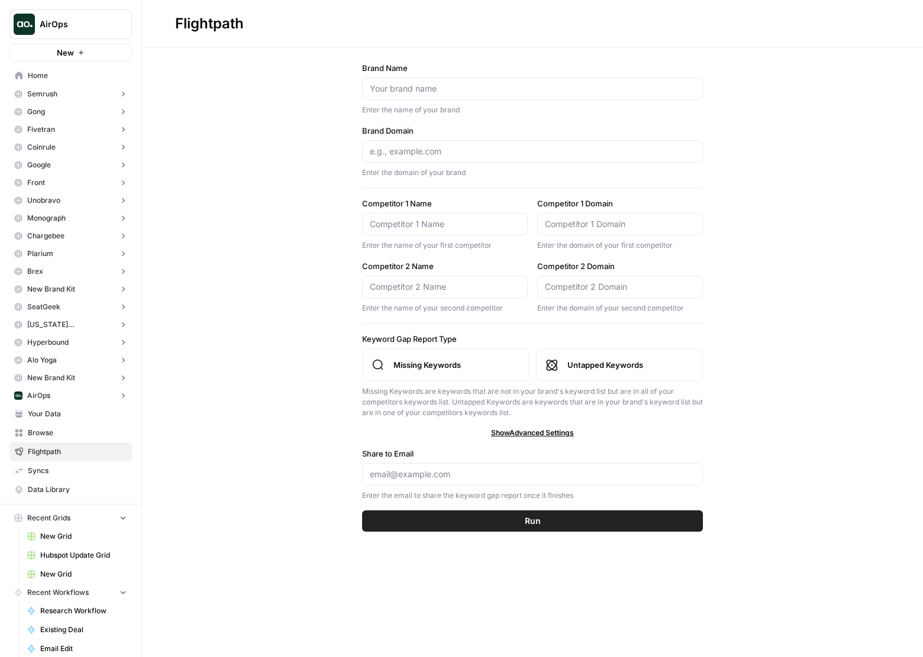
click at [70, 467] on span "Syncs" at bounding box center [77, 470] width 99 height 11
click at [60, 483] on link "Data Library" at bounding box center [70, 489] width 122 height 19
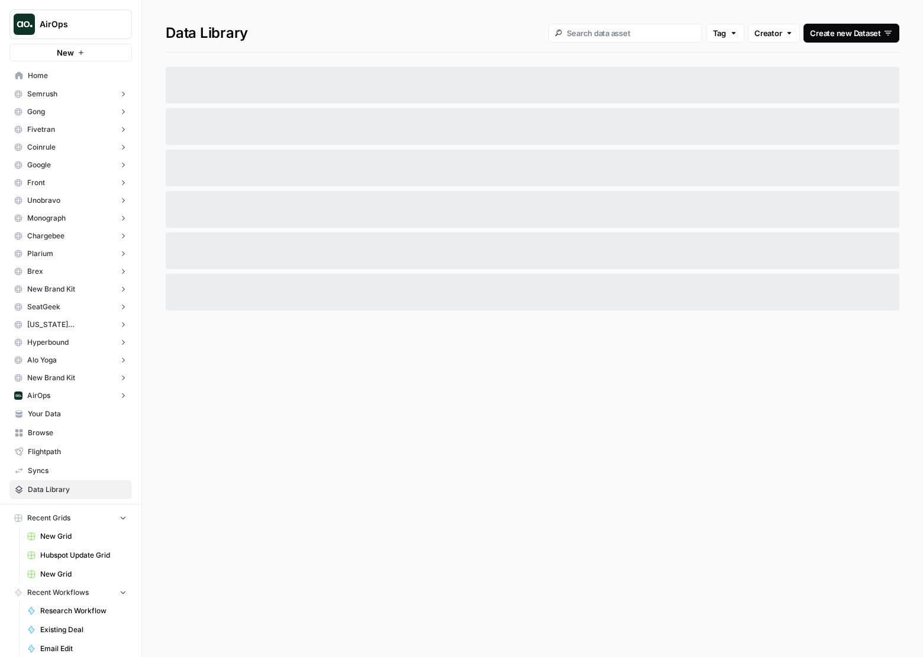
click at [44, 79] on span "Home" at bounding box center [77, 75] width 99 height 11
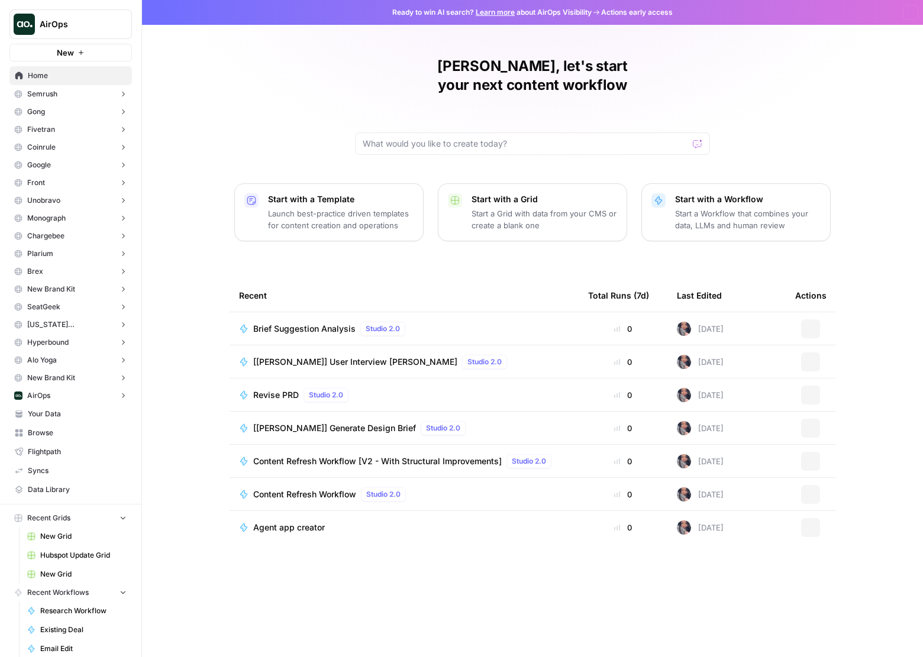
click at [85, 28] on span "AirOps" at bounding box center [76, 24] width 72 height 12
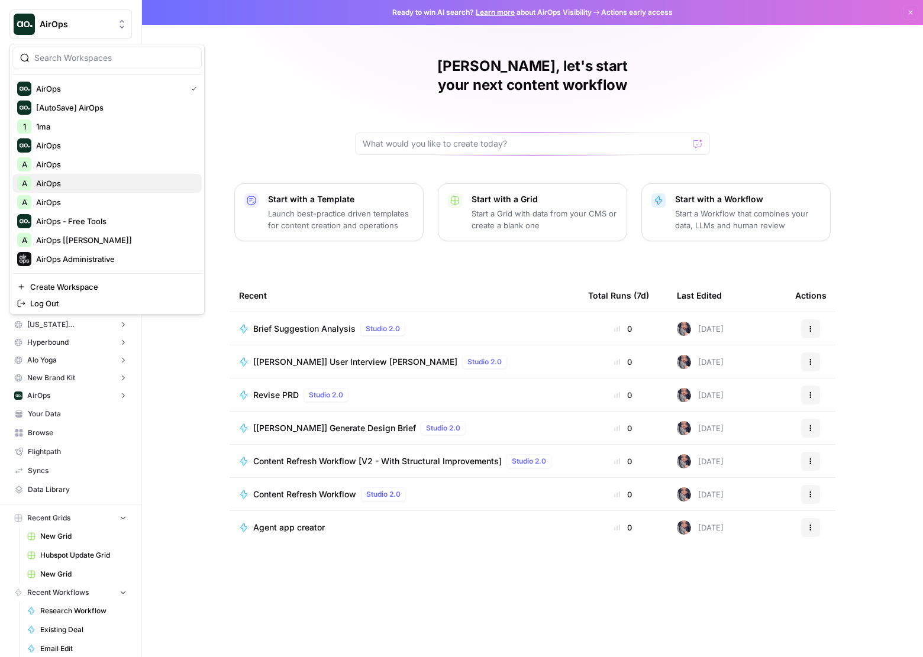
scroll to position [532, 0]
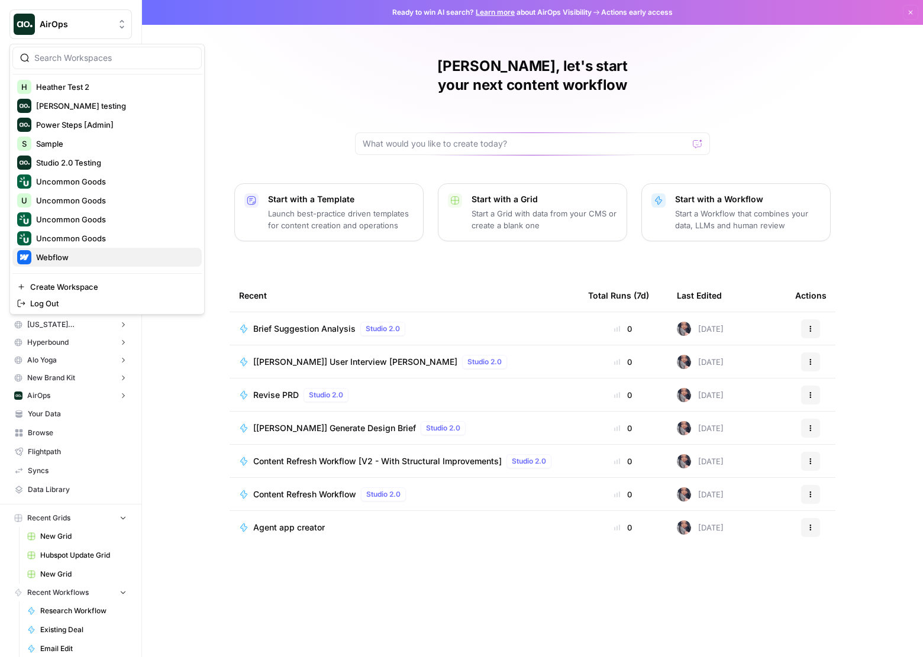
click at [63, 257] on span "Webflow" at bounding box center [114, 257] width 156 height 12
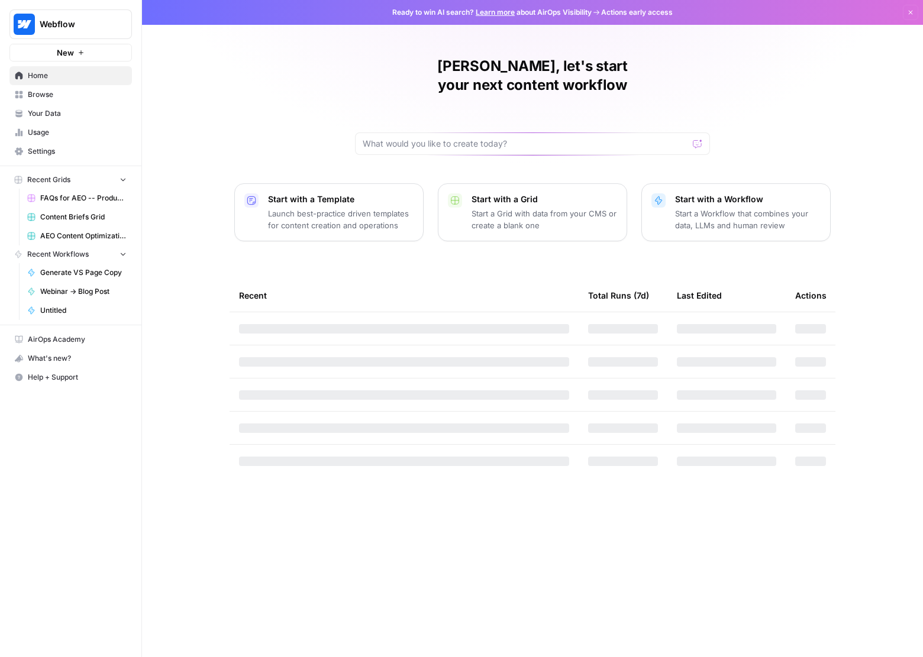
click at [75, 12] on button "Webflow" at bounding box center [70, 24] width 122 height 30
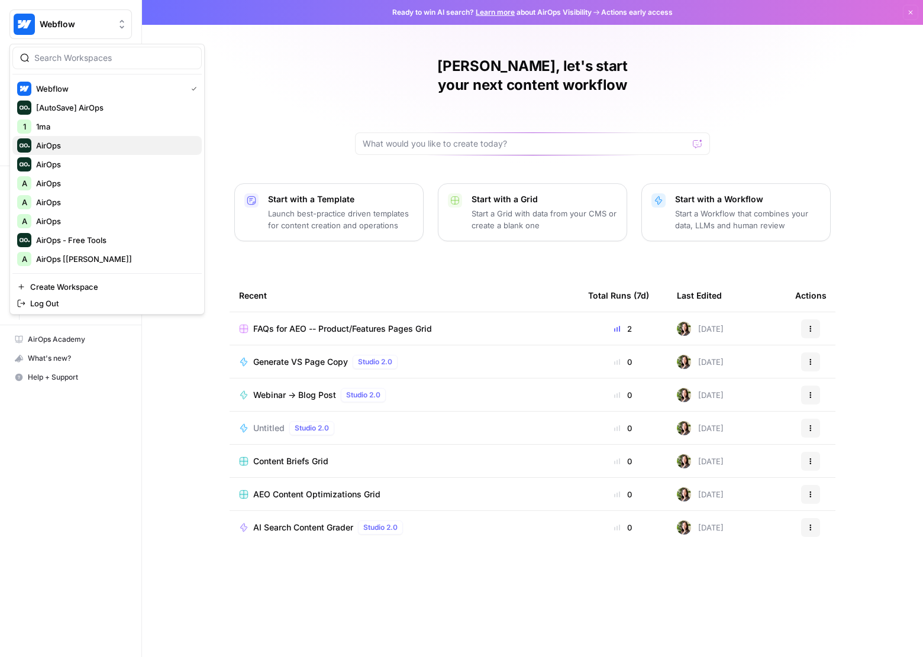
click at [62, 146] on span "AirOps" at bounding box center [114, 146] width 156 height 12
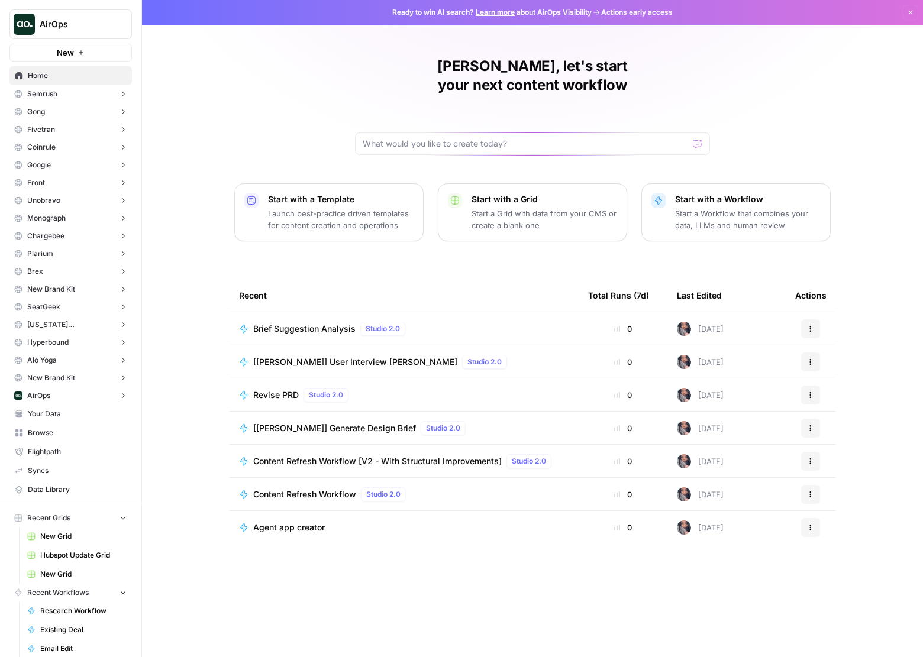
scroll to position [73, 0]
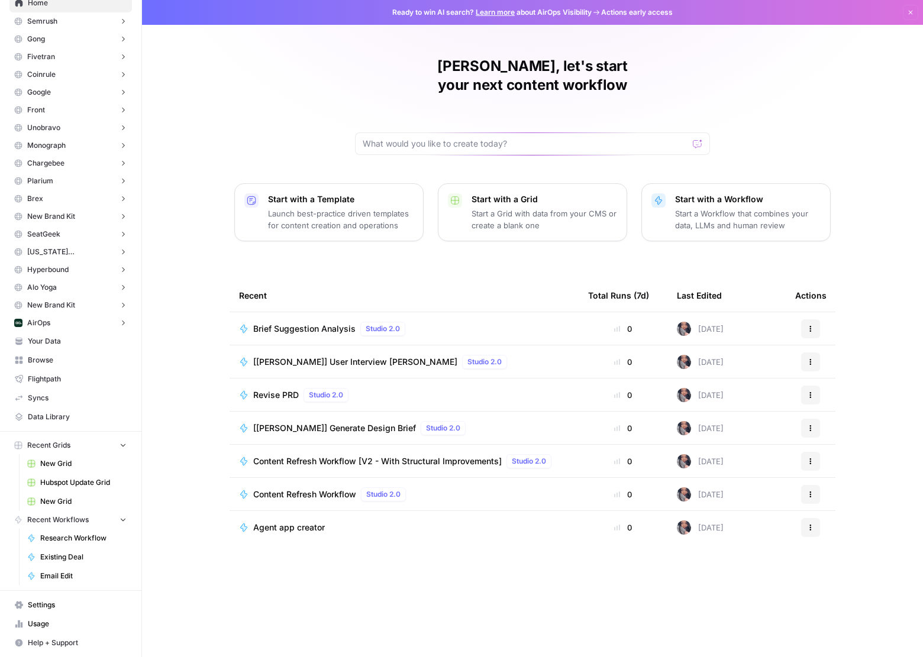
click at [66, 606] on span "Settings" at bounding box center [77, 605] width 99 height 11
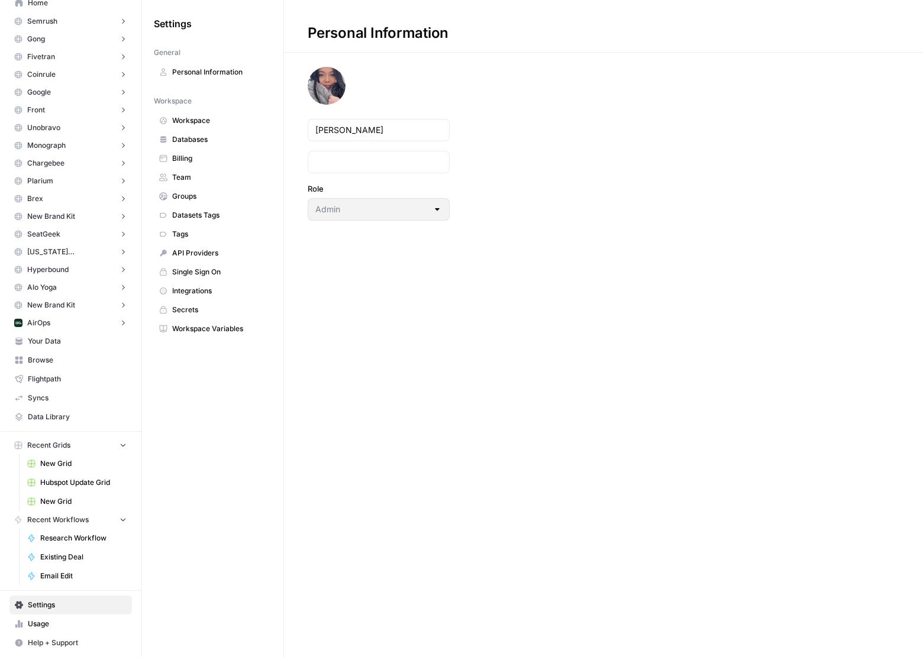
click at [234, 211] on span "Datasets Tags" at bounding box center [219, 215] width 94 height 11
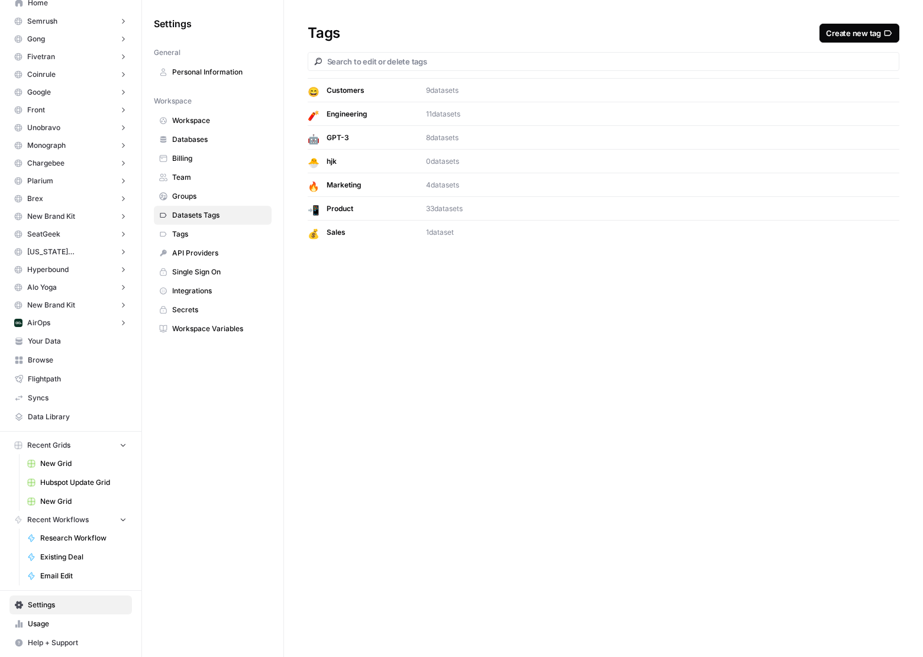
click at [238, 284] on link "Integrations" at bounding box center [213, 290] width 118 height 19
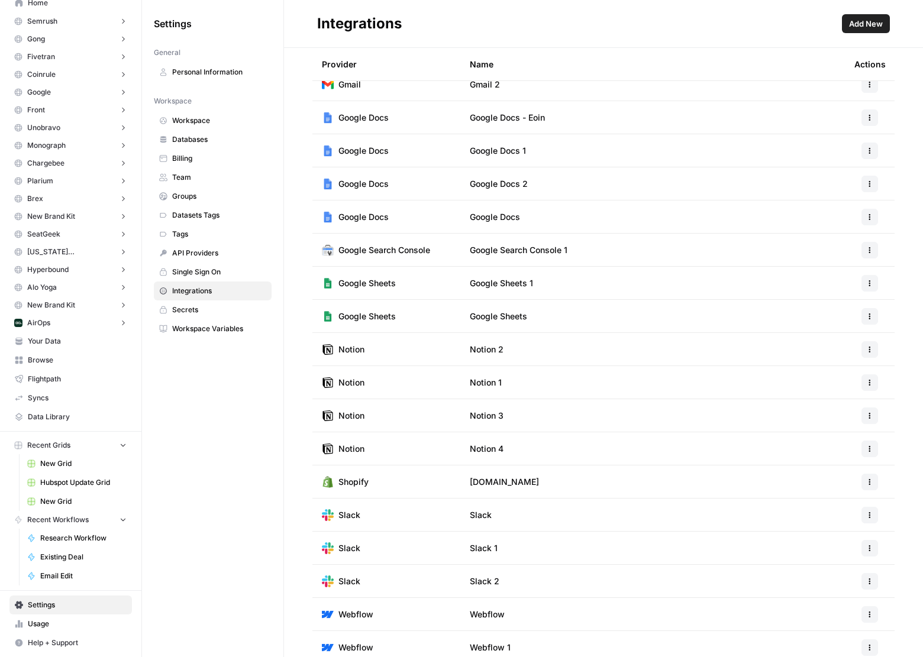
scroll to position [86, 0]
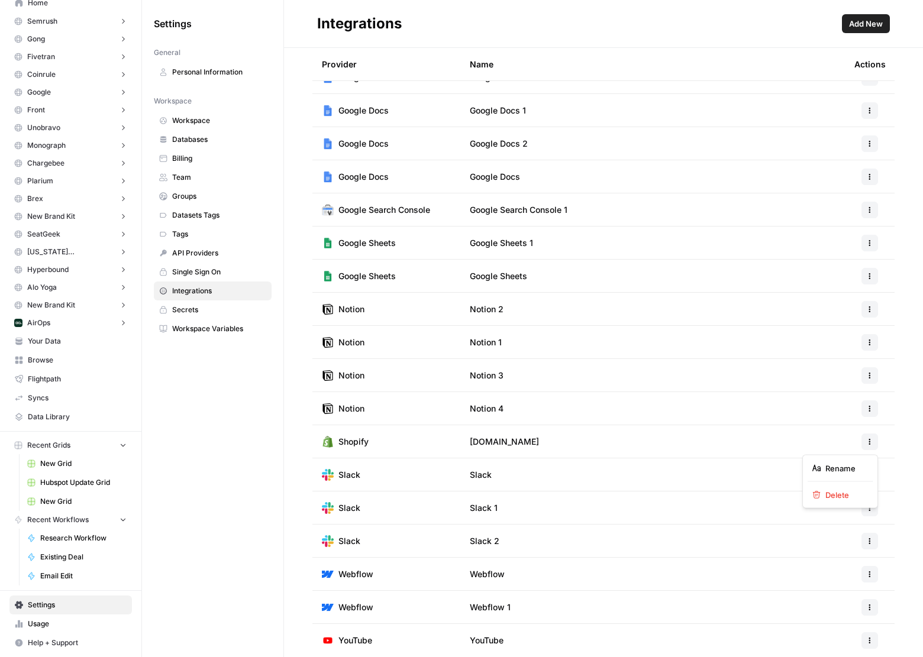
click at [870, 445] on button "button" at bounding box center [869, 441] width 17 height 17
click at [871, 438] on icon "button" at bounding box center [869, 441] width 7 height 7
click at [859, 21] on span "Add New" at bounding box center [866, 24] width 34 height 12
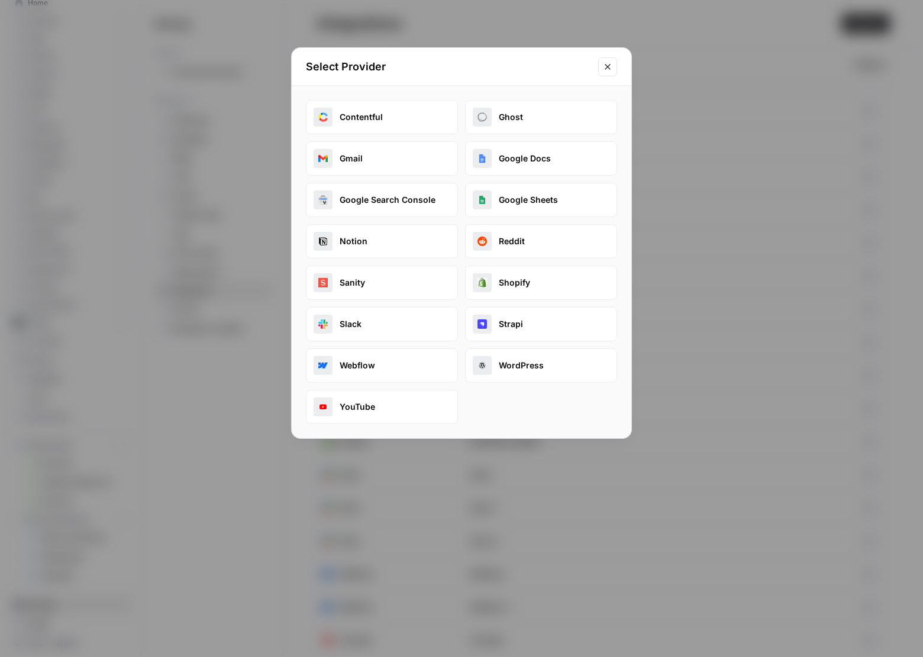
click at [548, 284] on button "Shopify" at bounding box center [541, 283] width 152 height 34
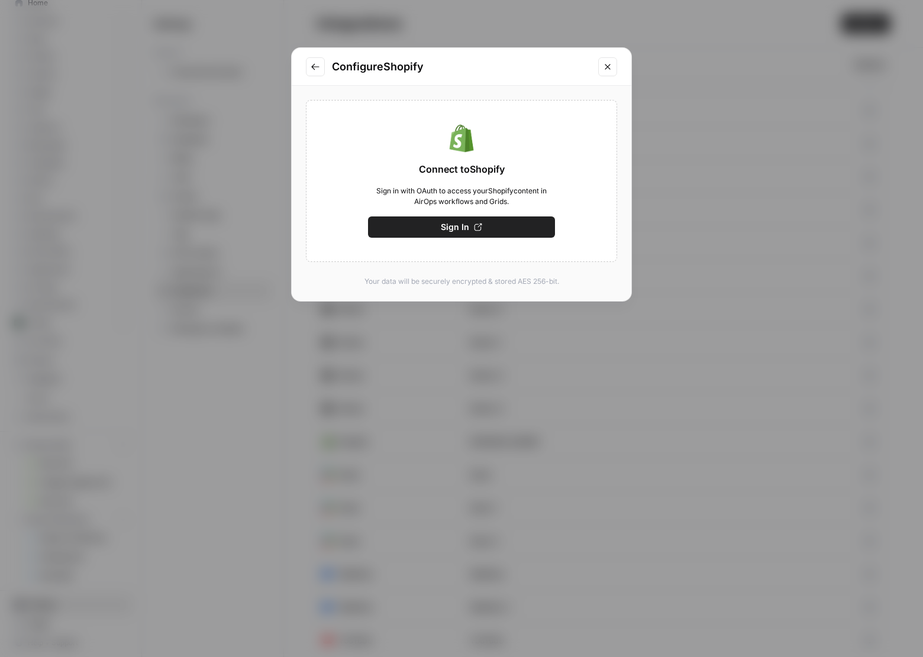
click at [480, 221] on button "Sign In" at bounding box center [461, 226] width 187 height 21
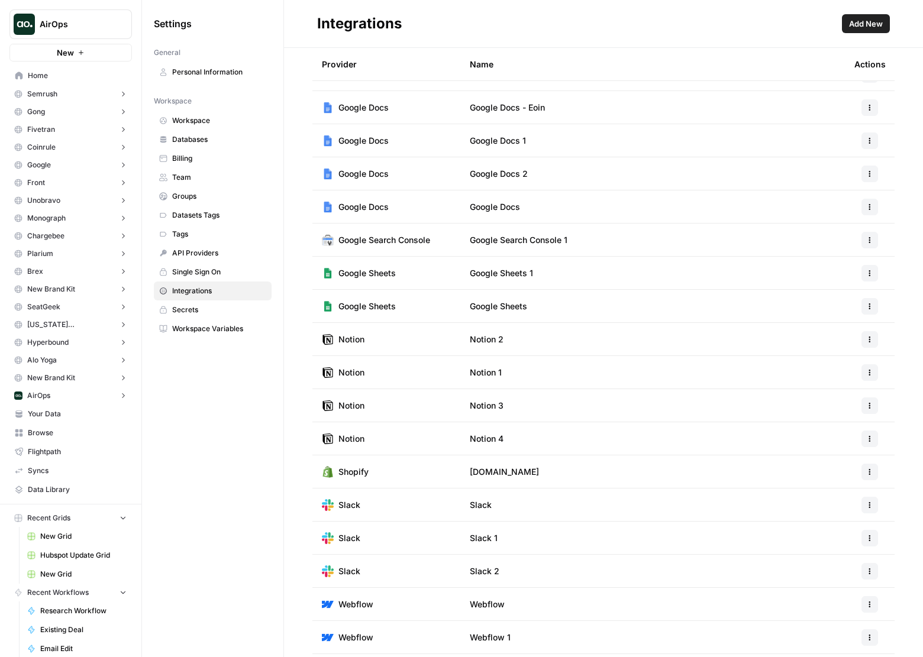
scroll to position [86, 0]
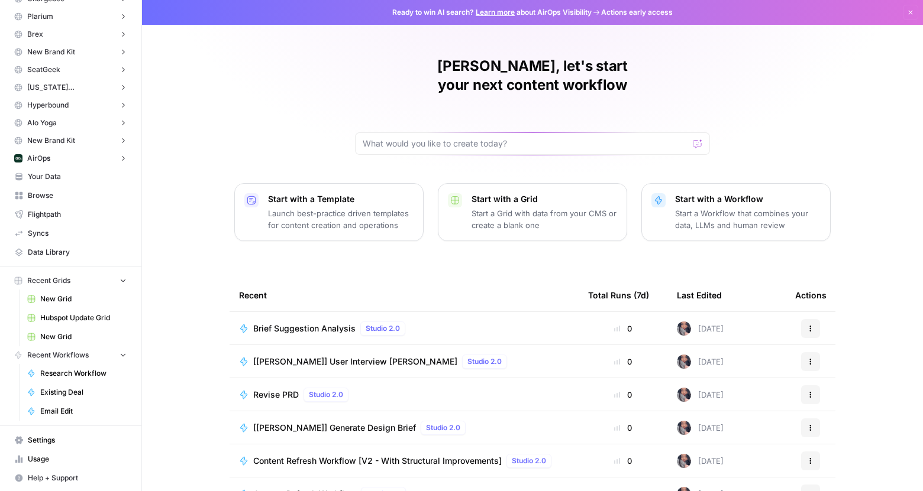
scroll to position [238, 0]
click at [47, 439] on span "Settings" at bounding box center [77, 439] width 99 height 11
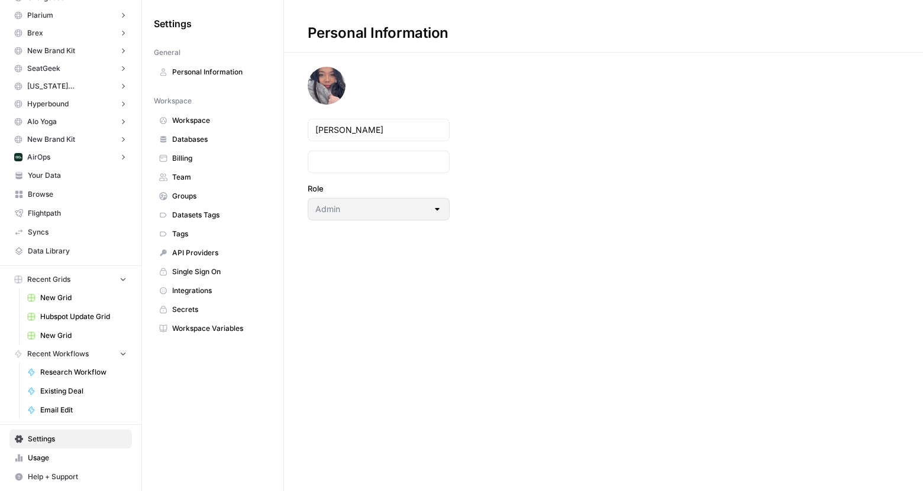
click at [213, 301] on link "Secrets" at bounding box center [213, 309] width 118 height 19
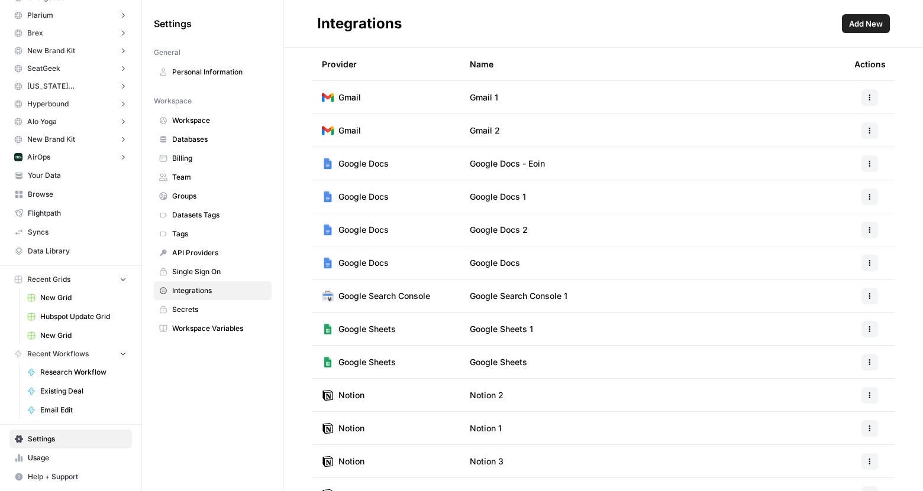
click at [853, 24] on span "Add New" at bounding box center [866, 24] width 34 height 12
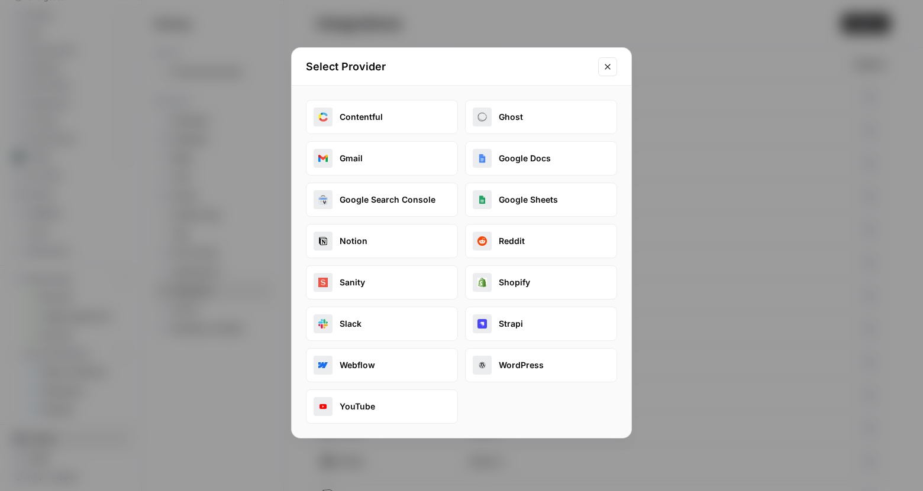
click at [498, 155] on button "Google Docs" at bounding box center [541, 158] width 152 height 34
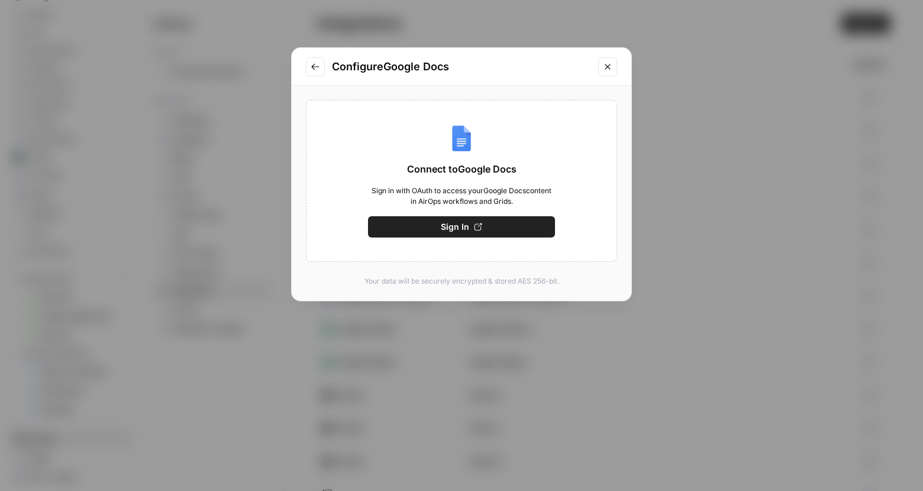
click at [319, 63] on icon "Go to previous step" at bounding box center [314, 66] width 9 height 9
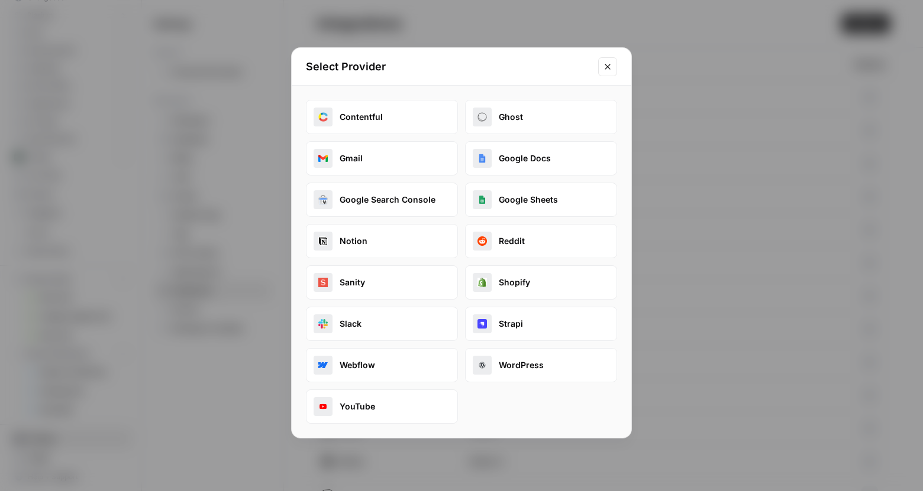
click at [18, 172] on div "Select Provider Contentful Ghost Gmail Google Docs Google Search Console Google…" at bounding box center [461, 245] width 923 height 491
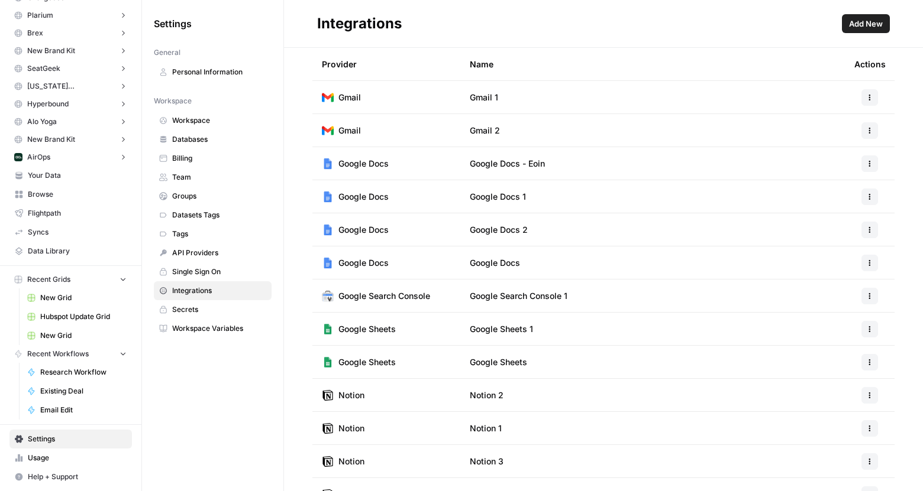
click at [528, 344] on td "Google Sheets 1" at bounding box center [652, 329] width 384 height 33
click at [861, 32] on button "Add New" at bounding box center [866, 23] width 48 height 19
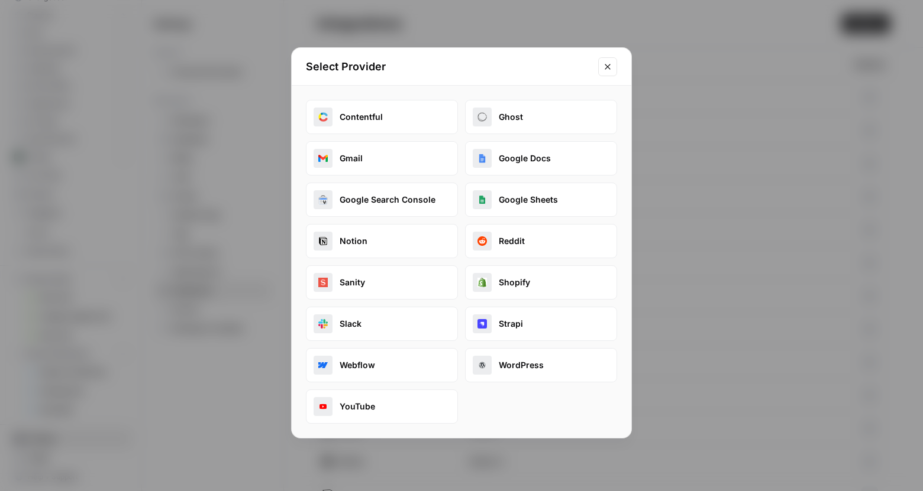
click at [542, 144] on button "Google Docs" at bounding box center [541, 158] width 152 height 34
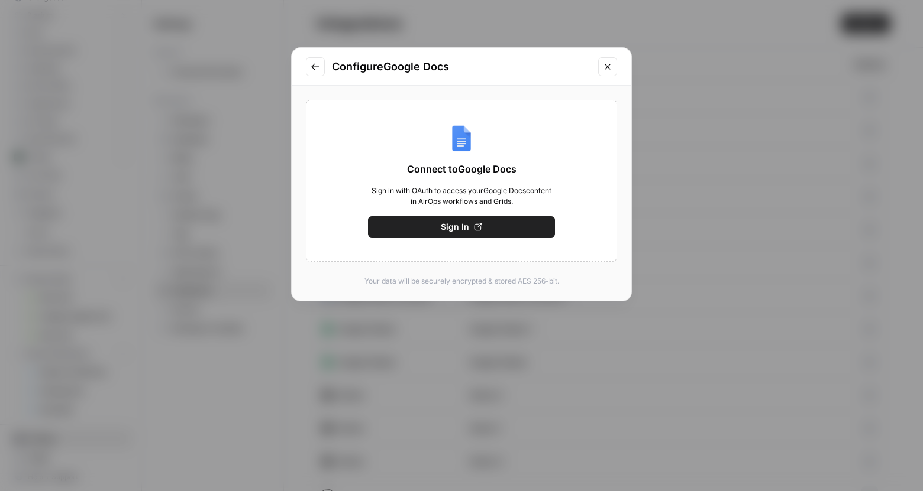
click at [322, 63] on button "Go to previous step" at bounding box center [315, 66] width 19 height 19
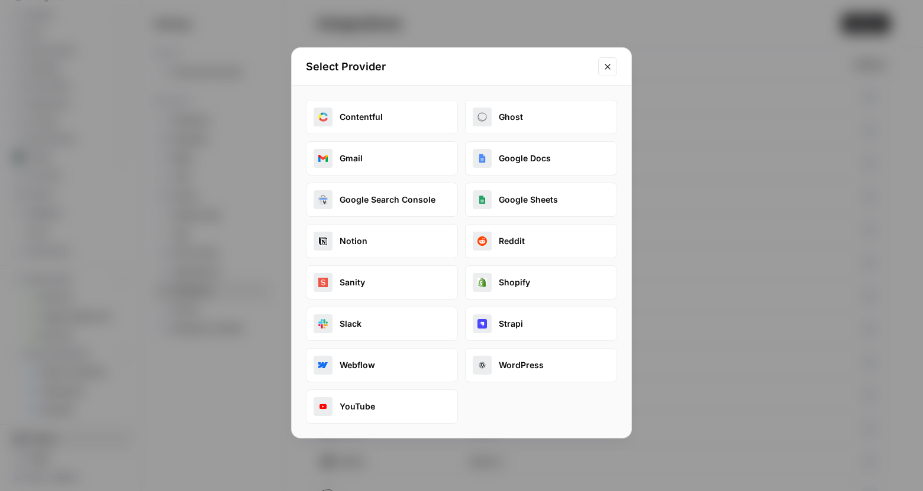
click at [514, 207] on button "Google Sheets" at bounding box center [541, 200] width 152 height 34
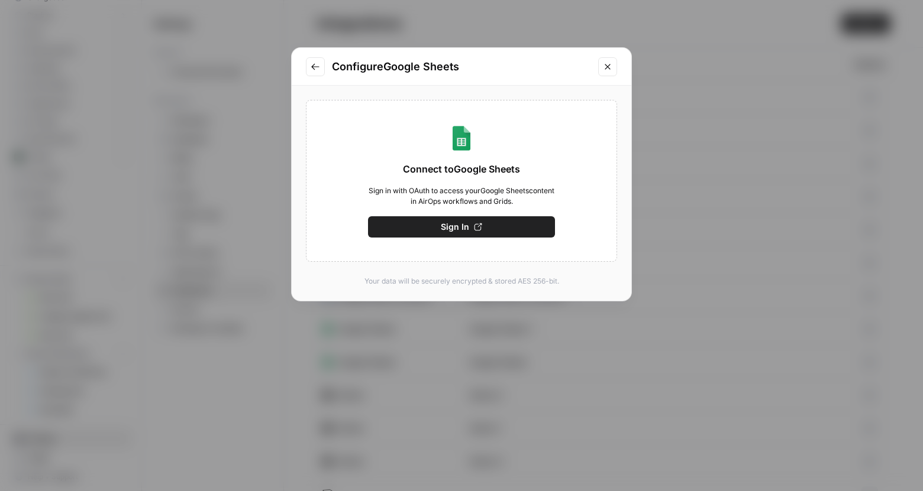
click at [309, 64] on button "Go to previous step" at bounding box center [315, 66] width 19 height 19
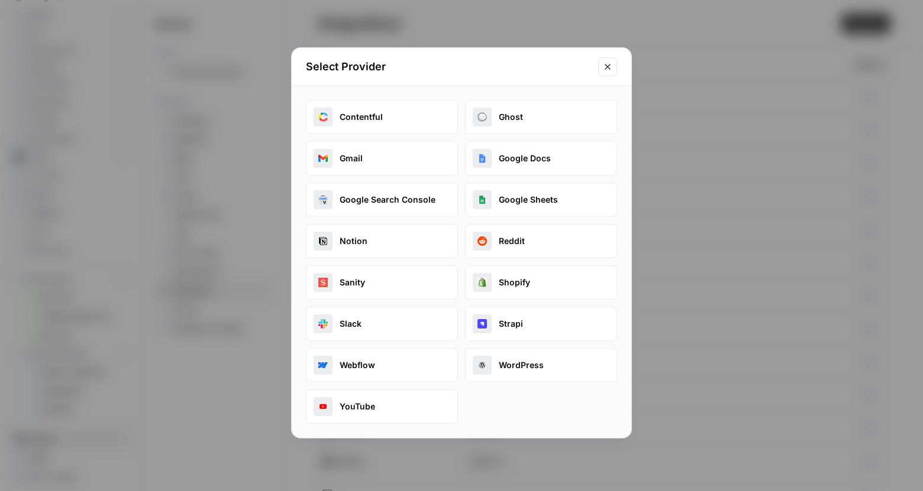
click at [347, 187] on button "Google Search Console" at bounding box center [382, 200] width 152 height 34
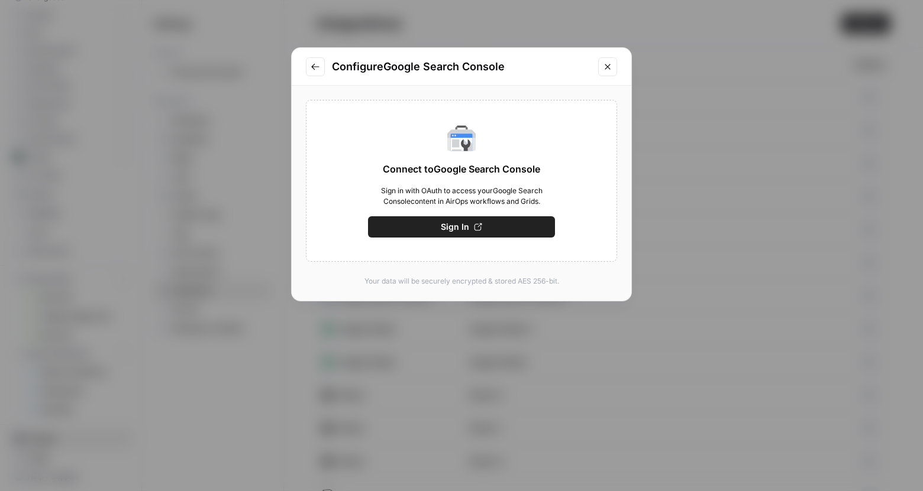
click at [321, 71] on button "Go to previous step" at bounding box center [315, 66] width 19 height 19
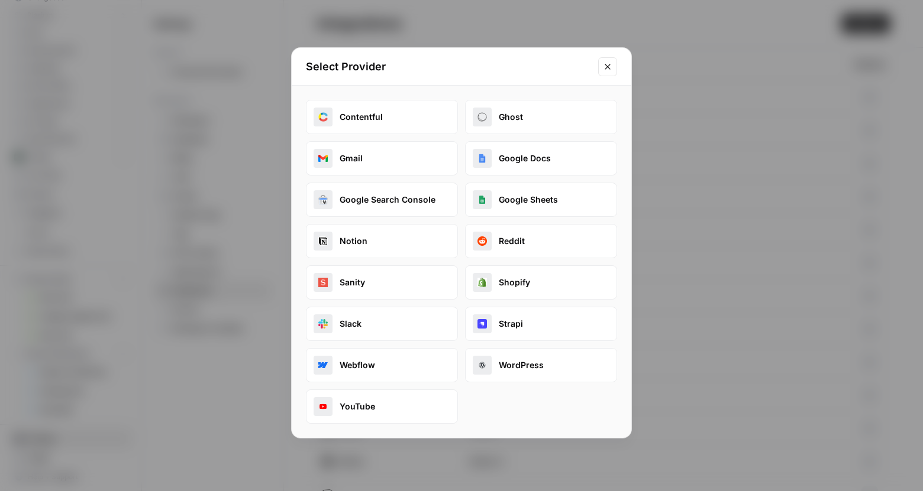
click at [357, 151] on button "Gmail" at bounding box center [382, 158] width 152 height 34
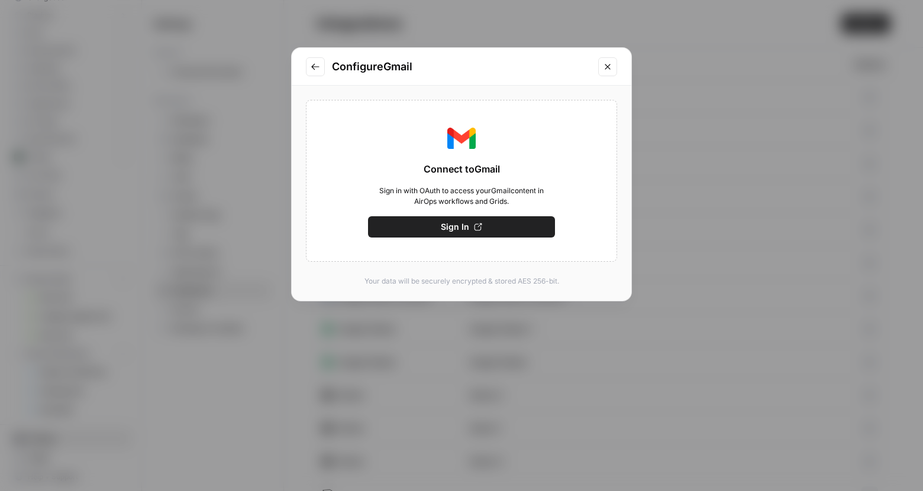
click at [312, 57] on button "Go to previous step" at bounding box center [315, 66] width 19 height 19
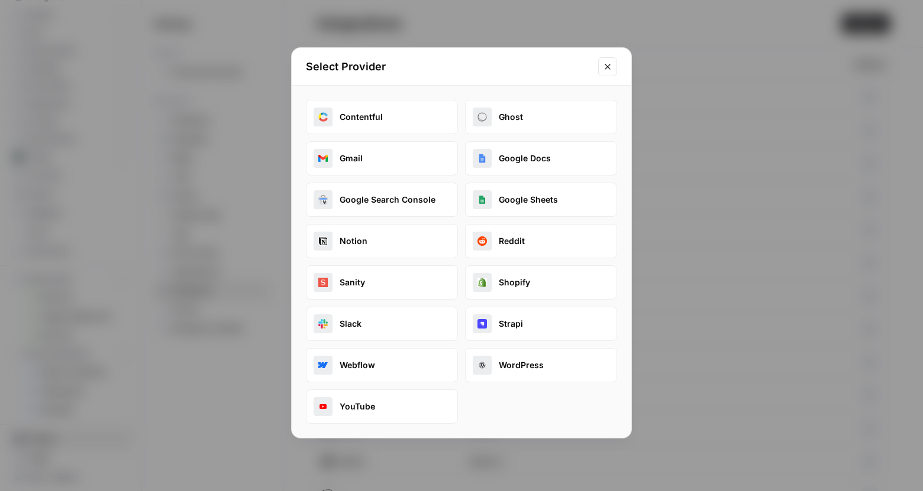
click at [545, 242] on button "Reddit" at bounding box center [541, 241] width 152 height 34
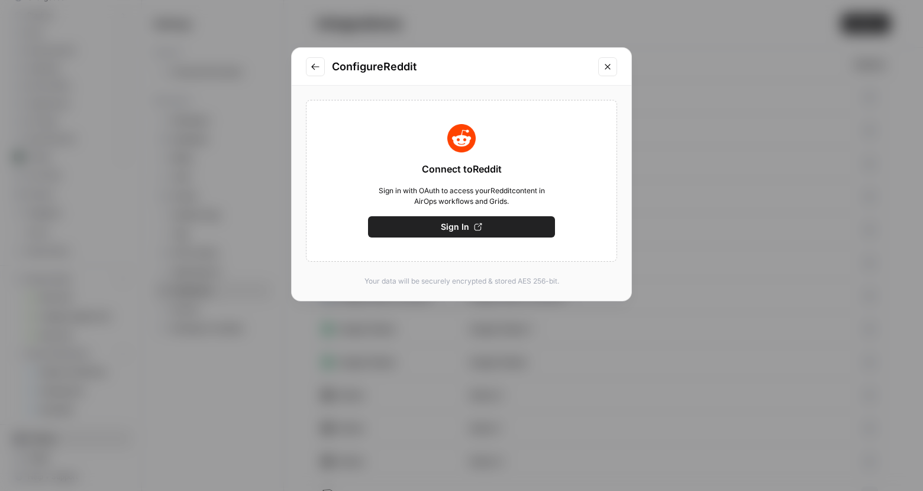
click at [309, 69] on button "Go to previous step" at bounding box center [315, 66] width 19 height 19
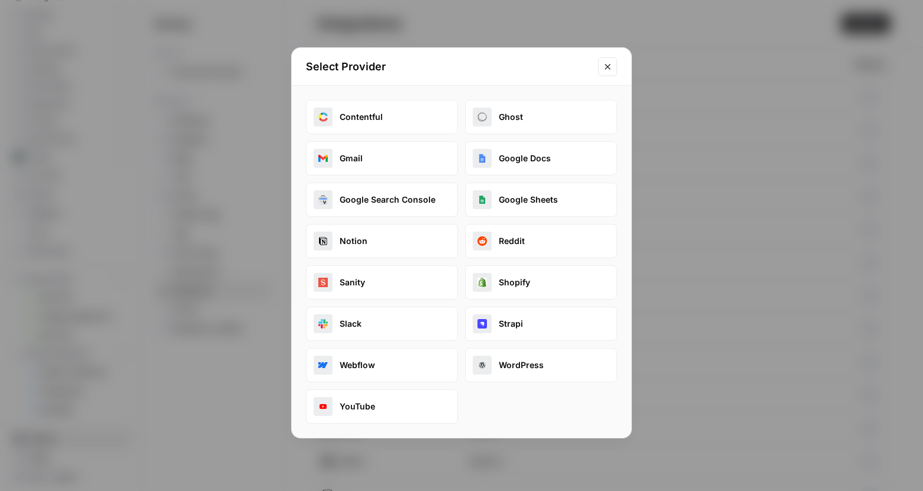
click at [502, 276] on button "Shopify" at bounding box center [541, 283] width 152 height 34
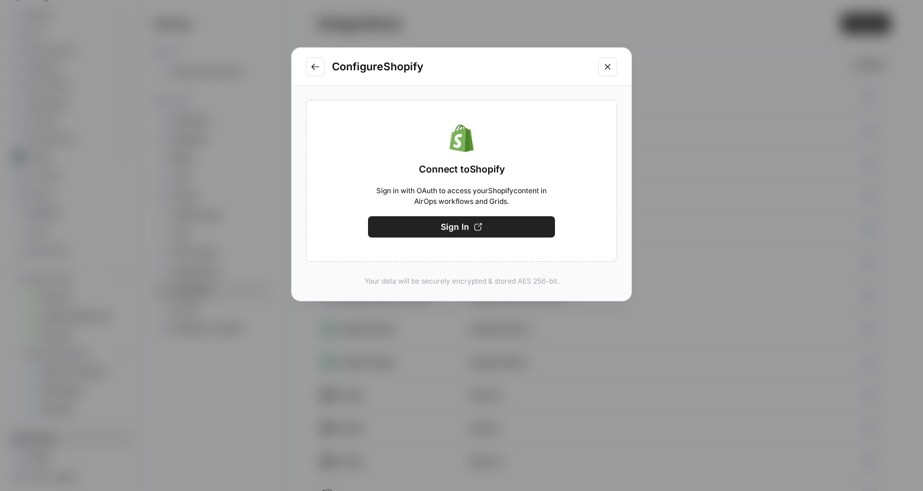
click at [313, 75] on button "Go to previous step" at bounding box center [315, 66] width 19 height 19
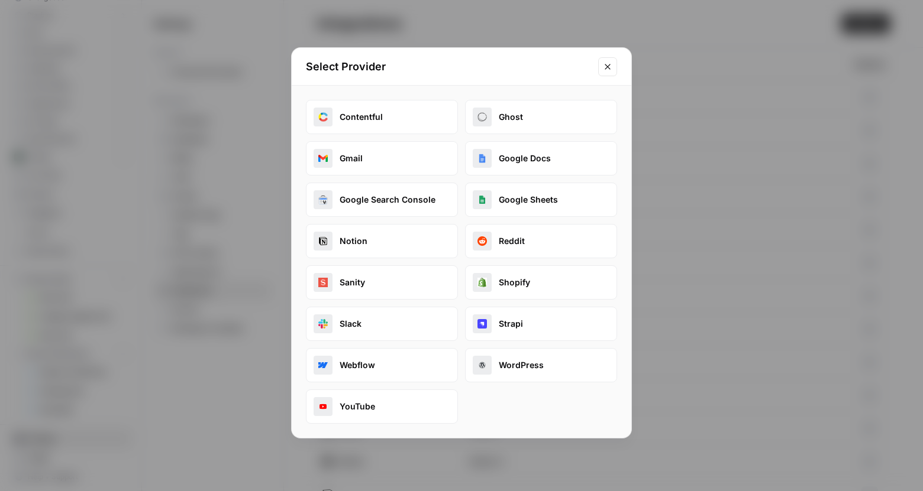
click at [503, 332] on button "Strapi" at bounding box center [541, 324] width 152 height 34
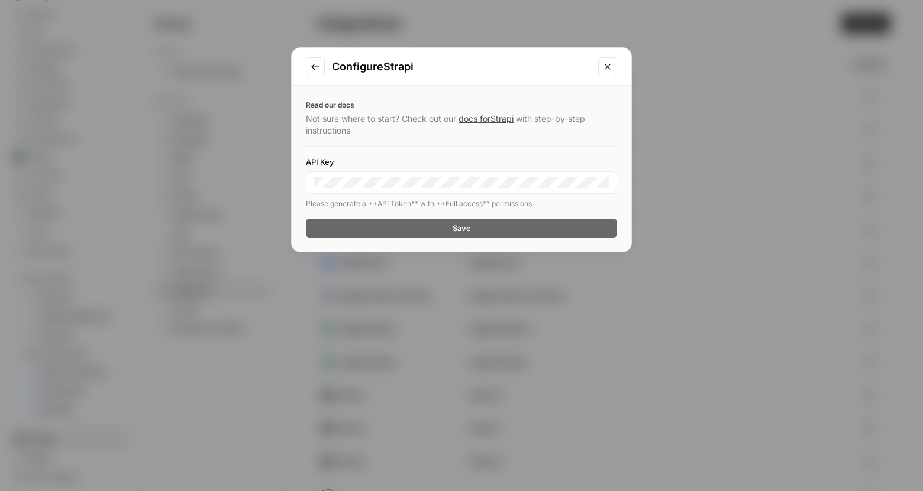
click at [313, 71] on button "Go to previous step" at bounding box center [315, 66] width 19 height 19
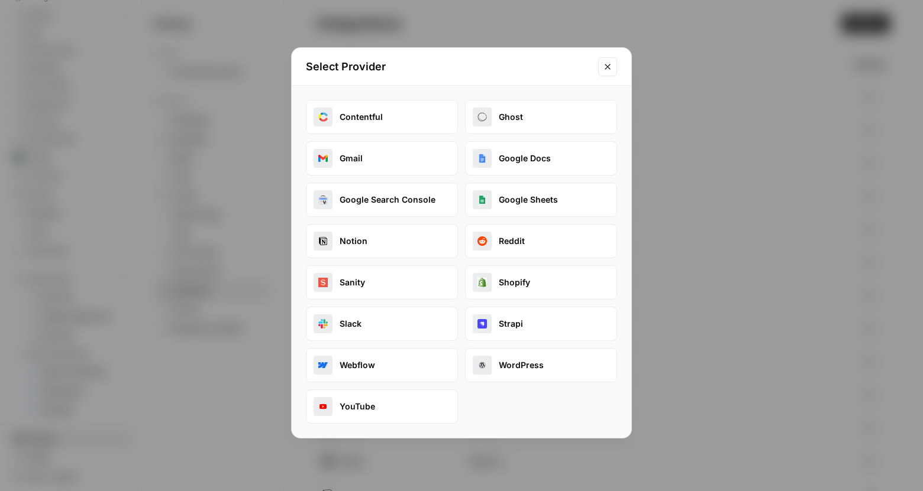
click at [378, 356] on button "Webflow" at bounding box center [382, 365] width 152 height 34
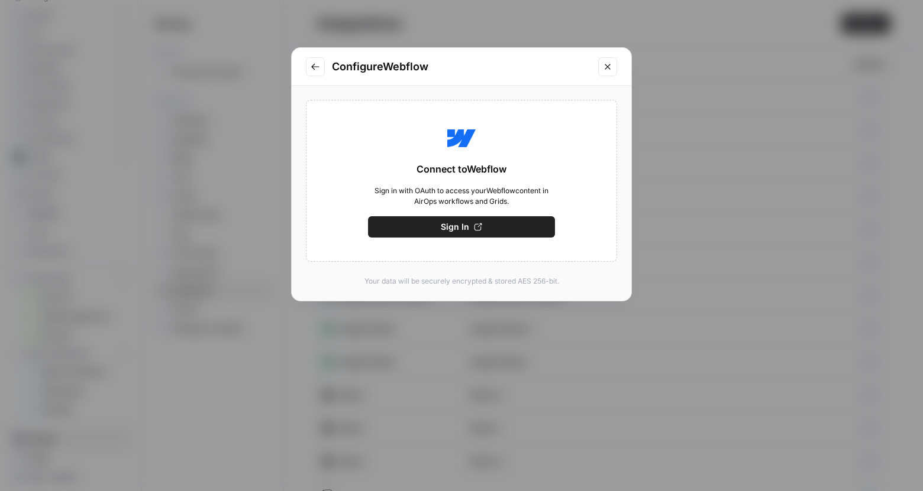
click at [318, 66] on icon "Go to previous step" at bounding box center [315, 66] width 8 height 7
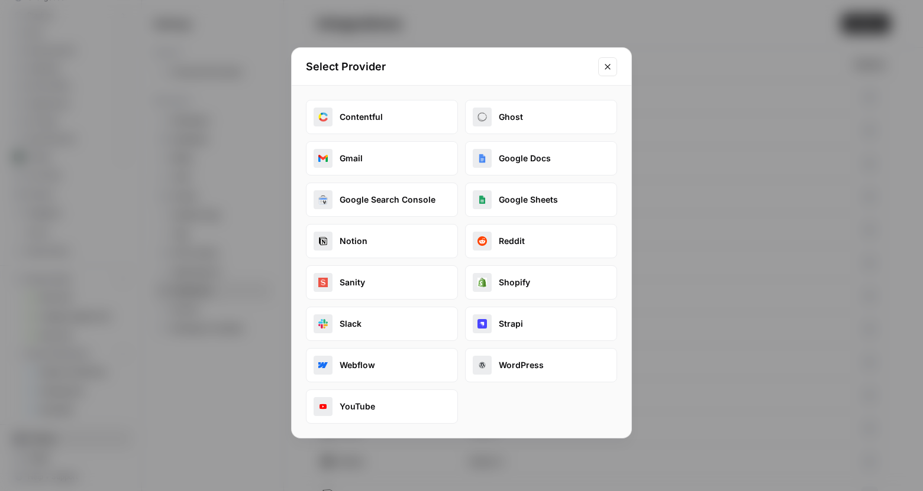
click at [390, 356] on button "Webflow" at bounding box center [382, 365] width 152 height 34
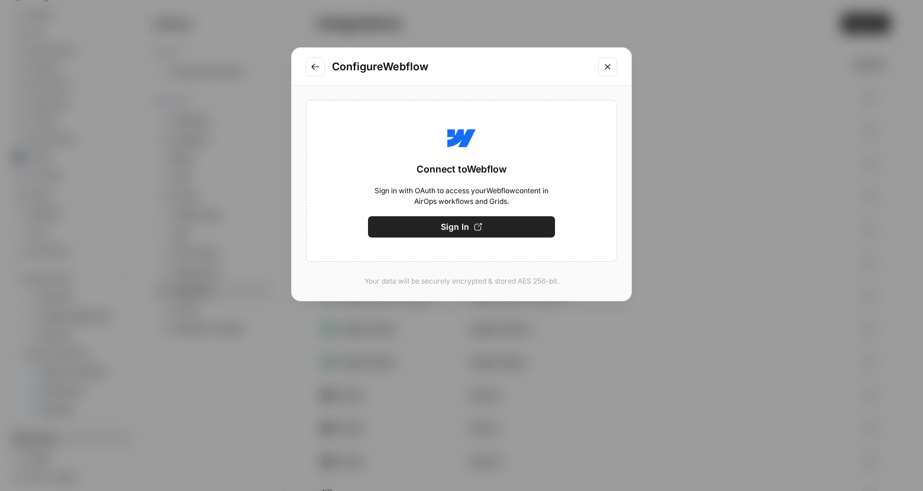
click at [432, 237] on button "Sign In" at bounding box center [461, 226] width 187 height 21
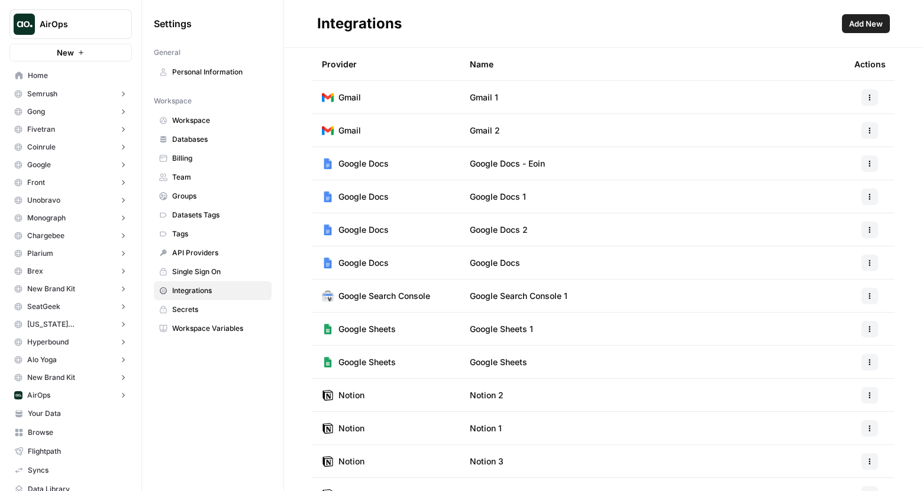
click at [861, 26] on span "Add New" at bounding box center [866, 24] width 34 height 12
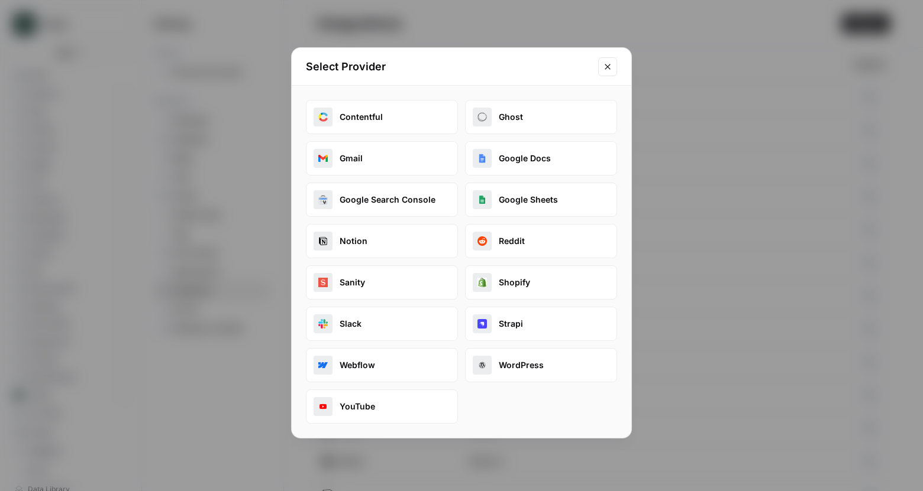
click at [609, 70] on icon "Close modal" at bounding box center [607, 66] width 9 height 9
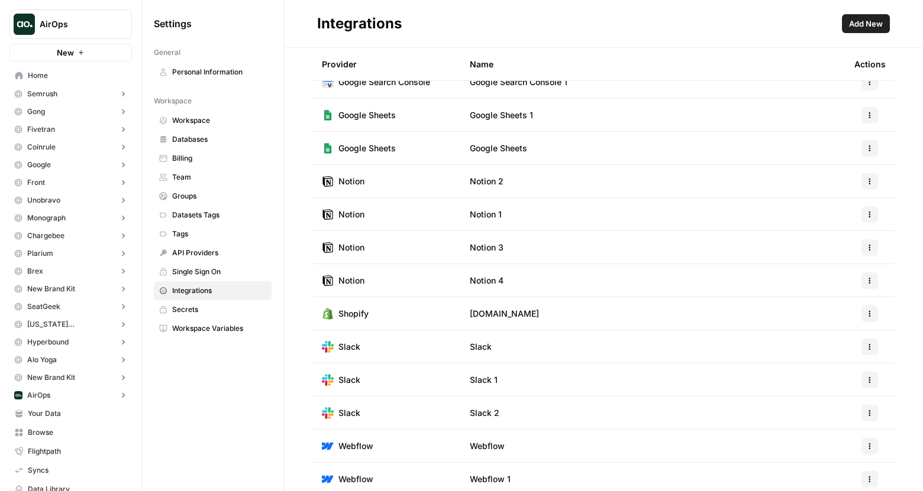
scroll to position [252, 0]
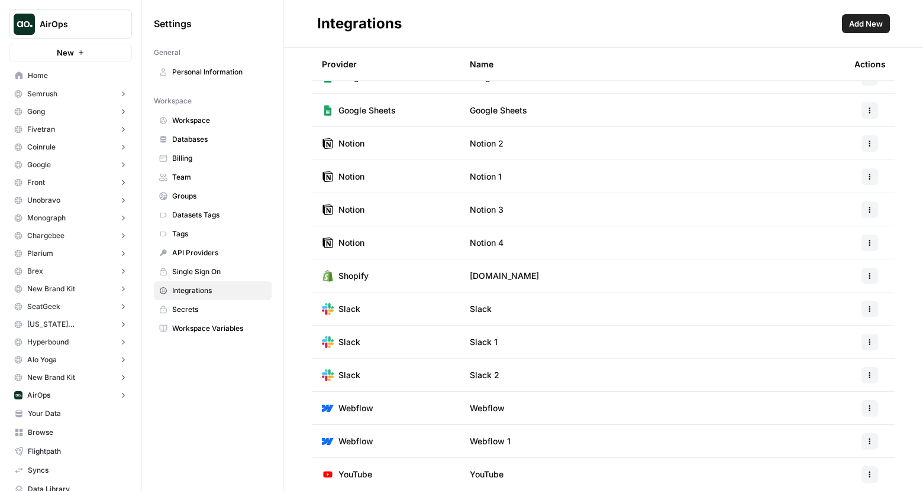
drag, startPoint x: 393, startPoint y: 278, endPoint x: 629, endPoint y: 287, distance: 236.7
click at [629, 287] on tr "Shopify [DOMAIN_NAME]" at bounding box center [603, 276] width 582 height 33
click at [629, 287] on td "[DOMAIN_NAME]" at bounding box center [652, 276] width 384 height 33
drag, startPoint x: 629, startPoint y: 287, endPoint x: 601, endPoint y: 280, distance: 29.4
click at [629, 287] on td "[DOMAIN_NAME]" at bounding box center [652, 276] width 384 height 33
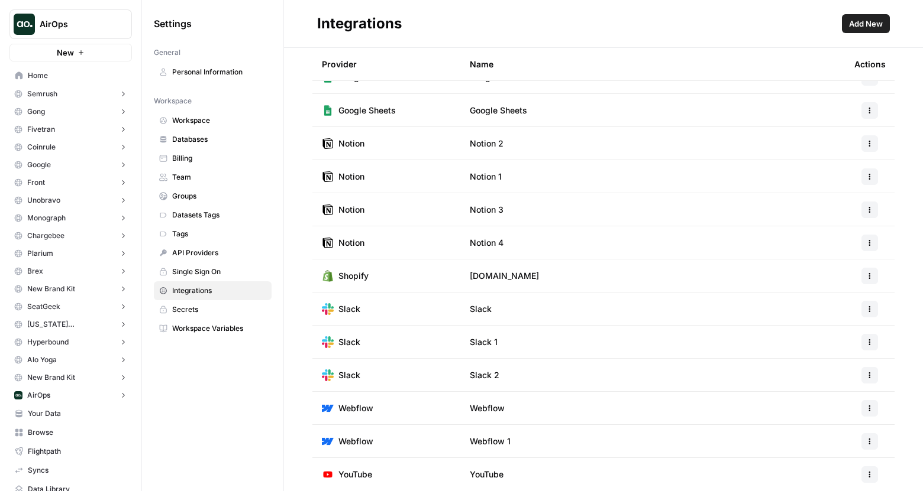
click at [539, 279] on span "[DOMAIN_NAME]" at bounding box center [504, 276] width 69 height 12
copy tr "[DOMAIN_NAME]"
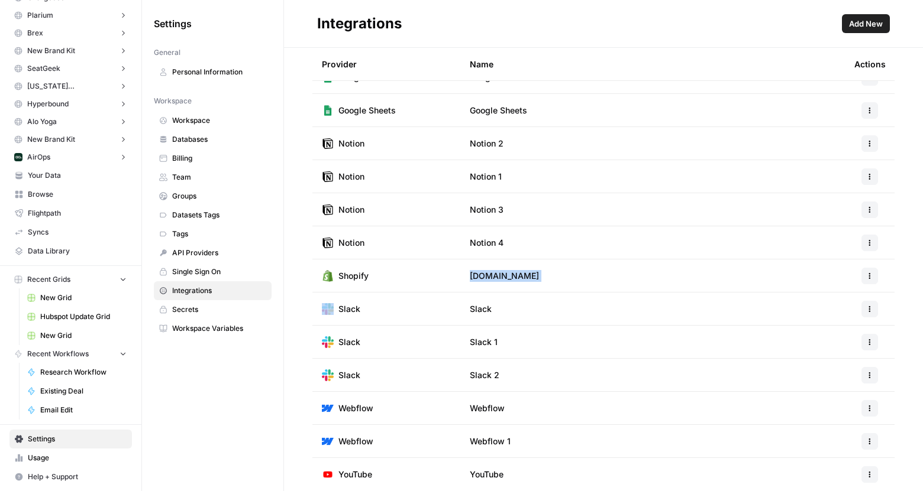
scroll to position [0, 0]
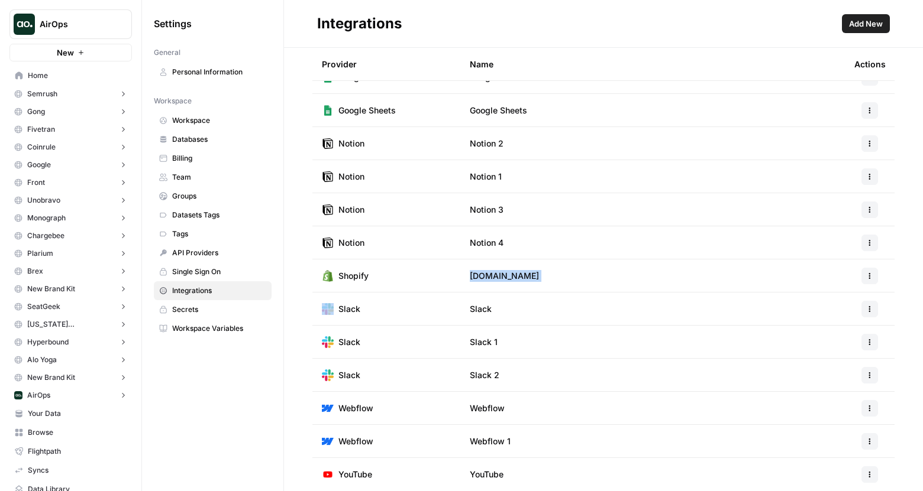
click at [85, 21] on span "AirOps" at bounding box center [76, 24] width 72 height 12
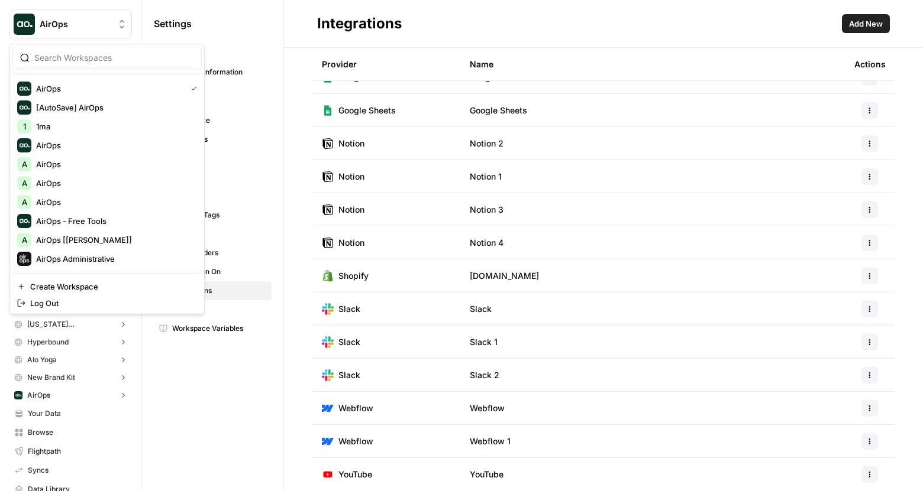
click at [85, 21] on span "AirOps" at bounding box center [76, 24] width 72 height 12
